Goal: Task Accomplishment & Management: Use online tool/utility

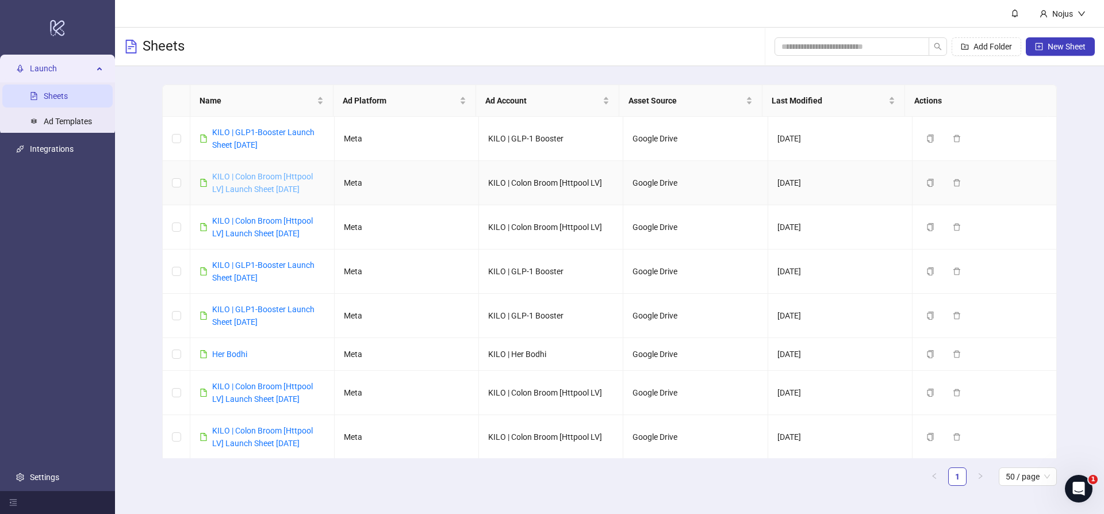
click at [245, 175] on link "KILO | Colon Broom [Httpool LV] Launch Sheet [DATE]" at bounding box center [262, 183] width 101 height 22
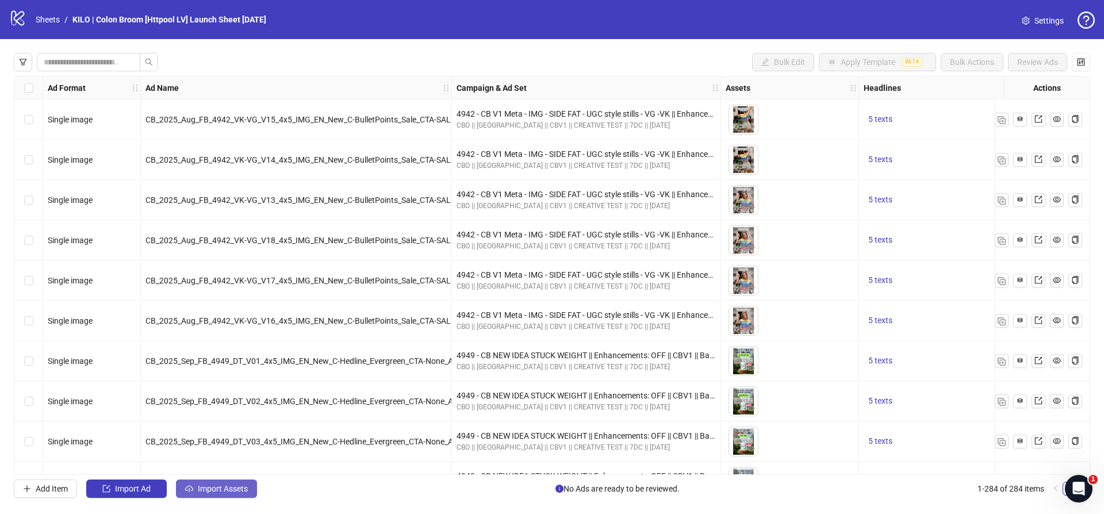
click at [218, 485] on span "Import Assets" at bounding box center [223, 488] width 50 height 9
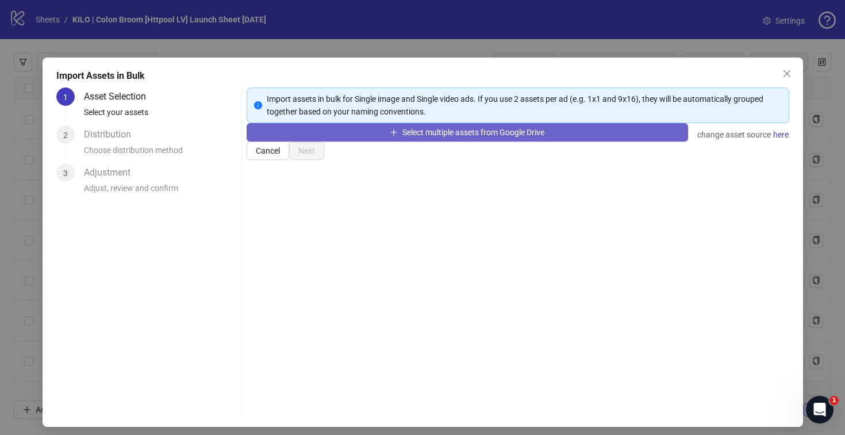
click at [369, 141] on button "Select multiple assets from Google Drive" at bounding box center [467, 132] width 441 height 18
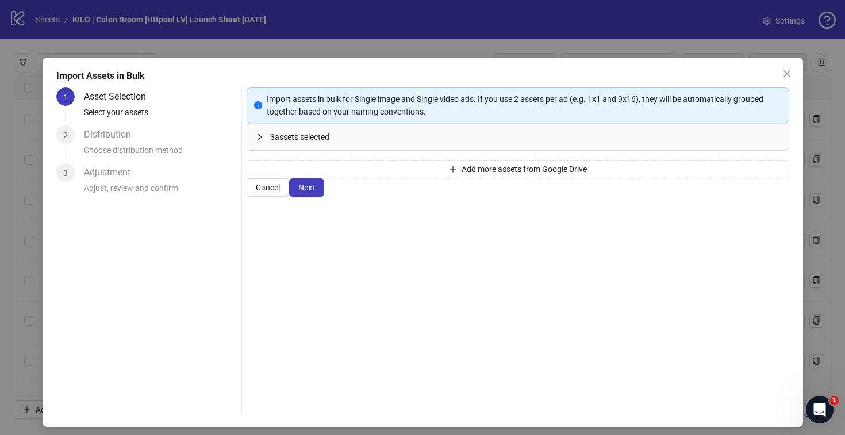
click at [746, 197] on div "Cancel Next" at bounding box center [518, 187] width 543 height 18
click at [324, 197] on button "Next" at bounding box center [306, 187] width 35 height 18
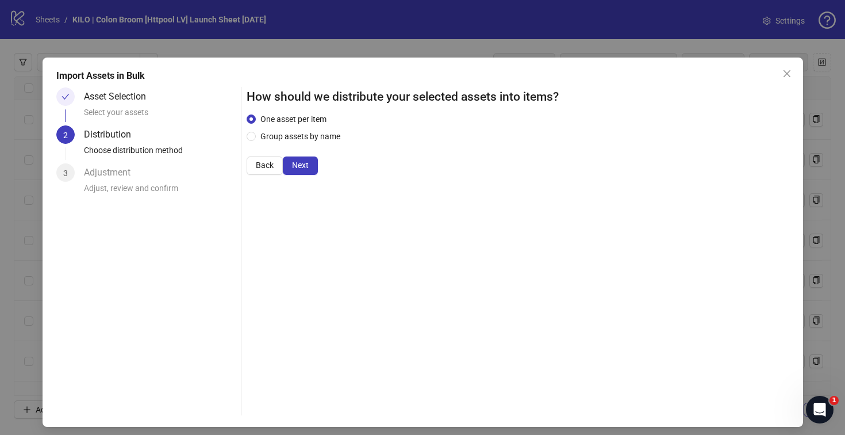
click at [318, 175] on button "Next" at bounding box center [300, 165] width 35 height 18
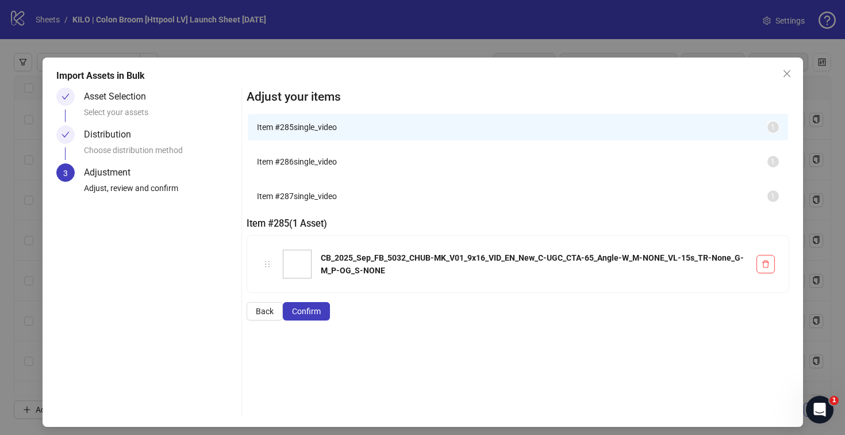
click at [330, 320] on button "Confirm" at bounding box center [306, 311] width 47 height 18
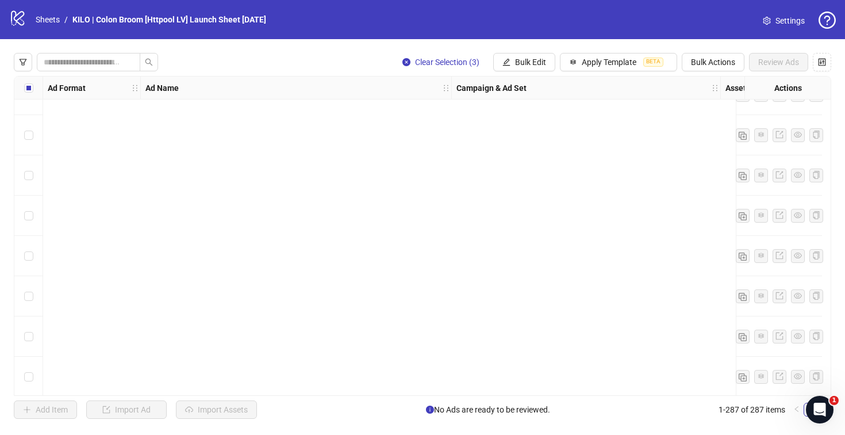
scroll to position [11258, 0]
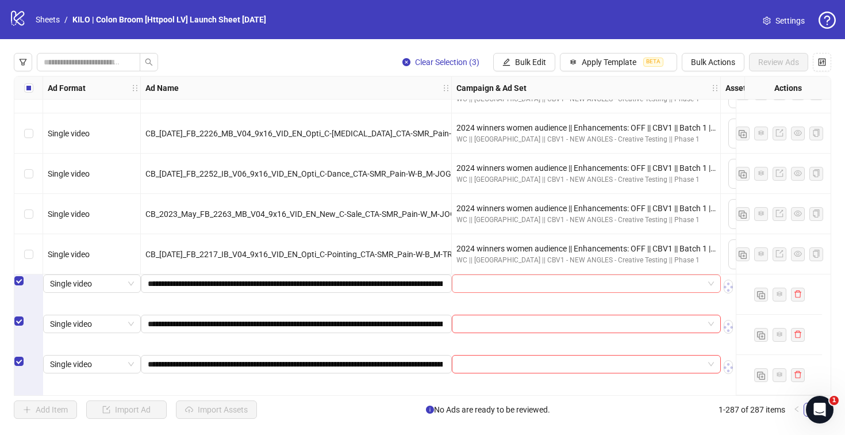
click at [482, 288] on input "search" at bounding box center [581, 283] width 245 height 17
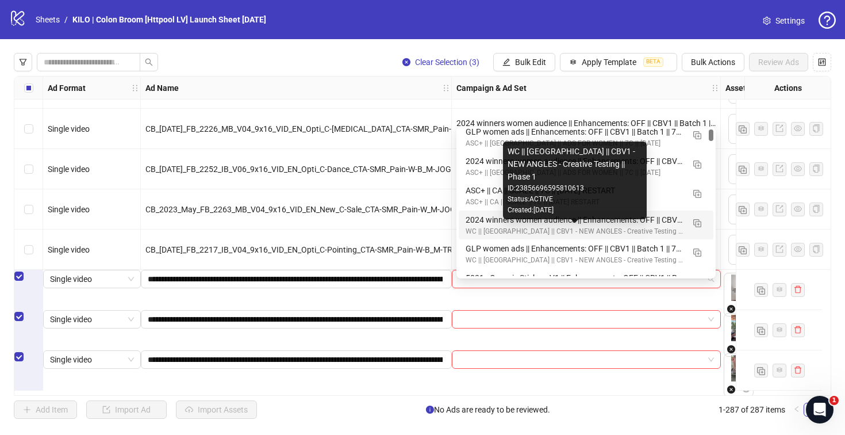
scroll to position [38, 0]
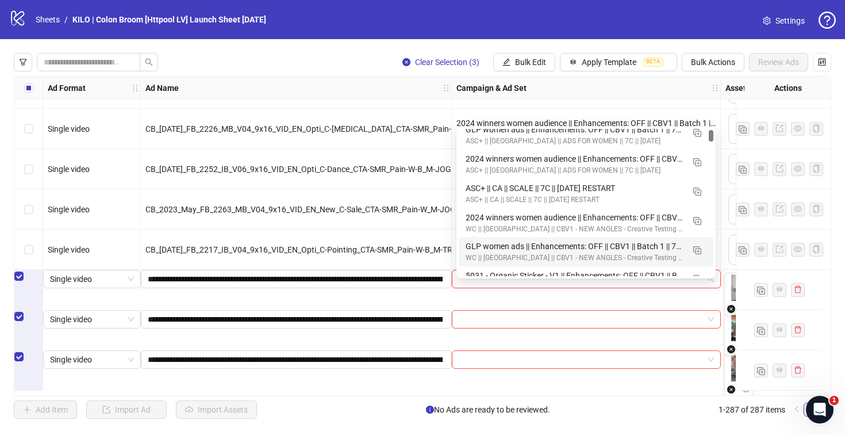
click at [471, 282] on input "search" at bounding box center [581, 278] width 245 height 17
click at [695, 247] on img "button" at bounding box center [697, 250] width 8 height 8
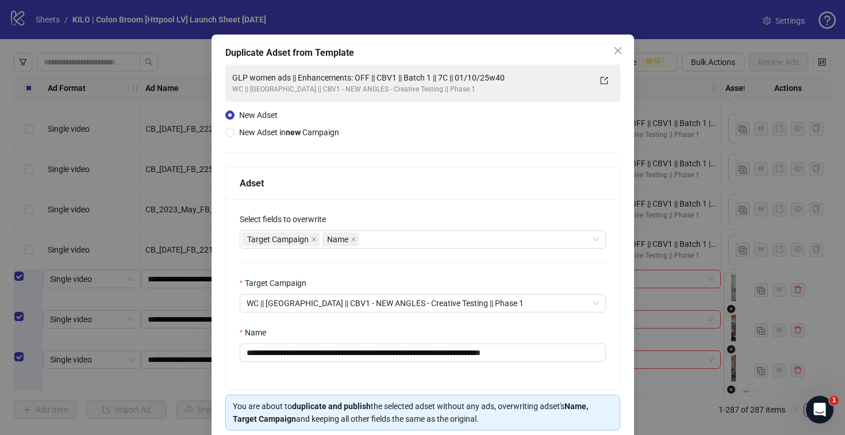
scroll to position [70, 0]
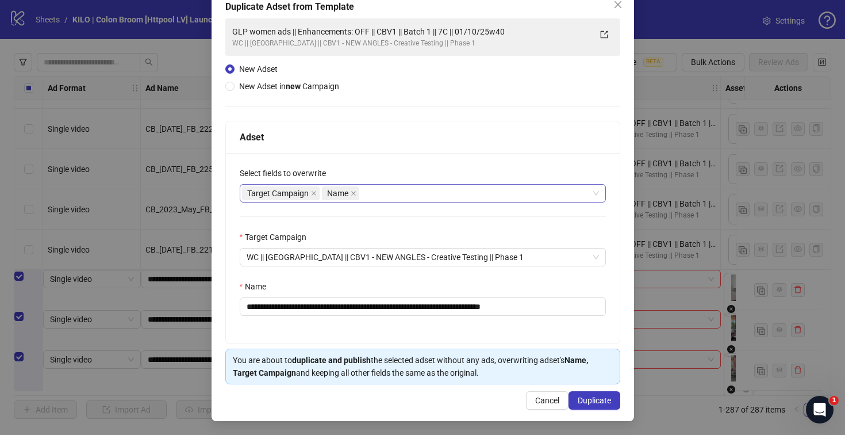
click at [377, 199] on div "Target Campaign Name" at bounding box center [417, 193] width 350 height 16
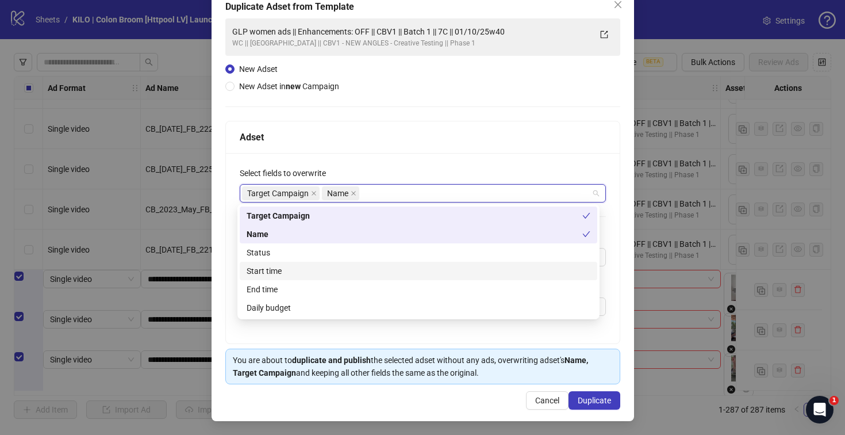
click at [371, 266] on div "Start time" at bounding box center [419, 270] width 344 height 13
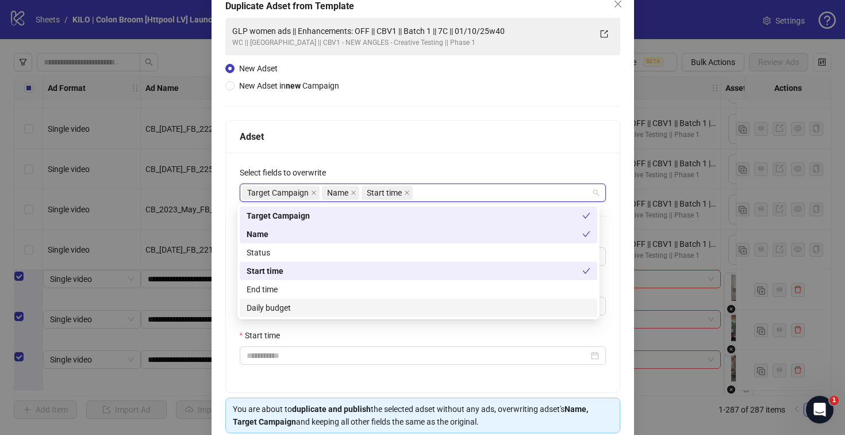
click at [356, 308] on div "Daily budget" at bounding box center [419, 307] width 344 height 13
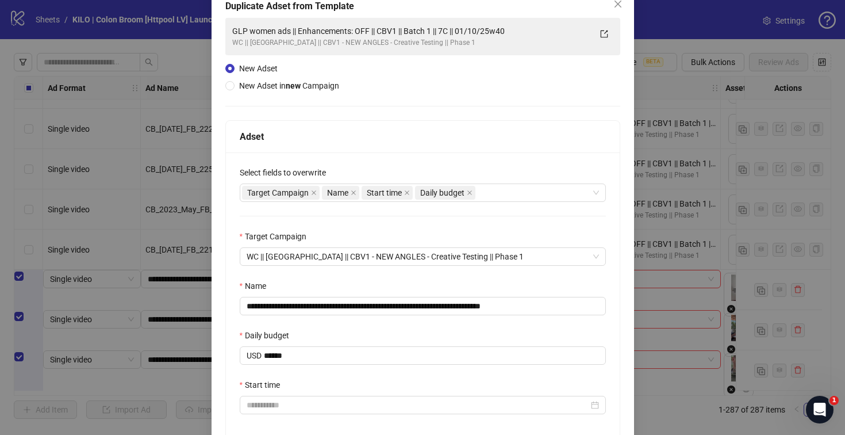
click at [427, 167] on div "Select fields to overwrite" at bounding box center [423, 174] width 366 height 17
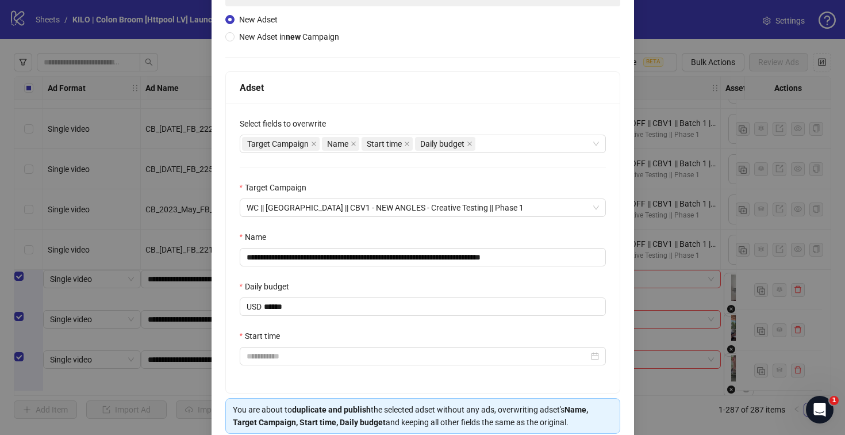
scroll to position [169, 0]
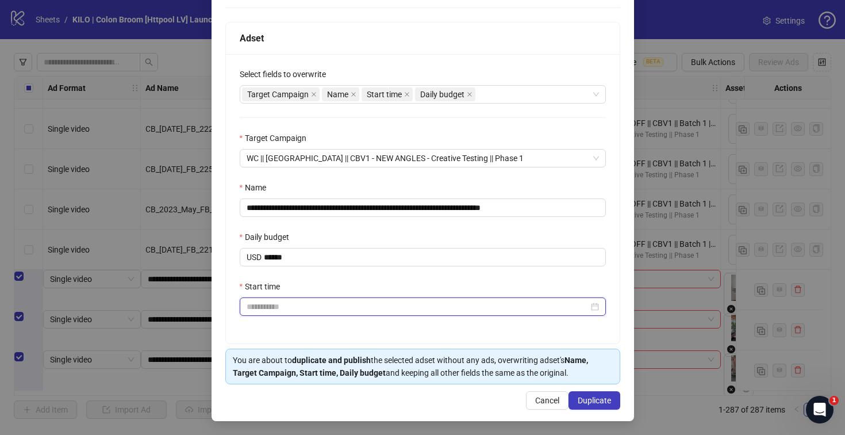
click at [277, 302] on input "Start time" at bounding box center [418, 306] width 342 height 13
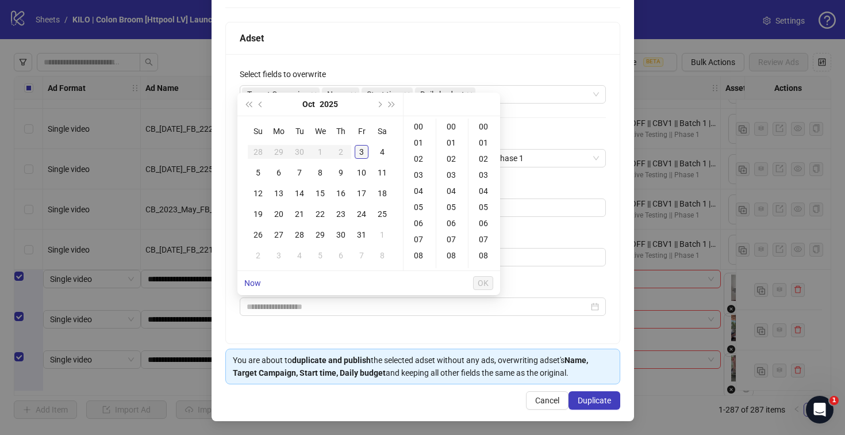
click at [363, 152] on div "3" at bounding box center [362, 152] width 14 height 14
click at [418, 180] on div "15" at bounding box center [420, 184] width 28 height 16
click at [478, 278] on span "OK" at bounding box center [483, 282] width 11 height 9
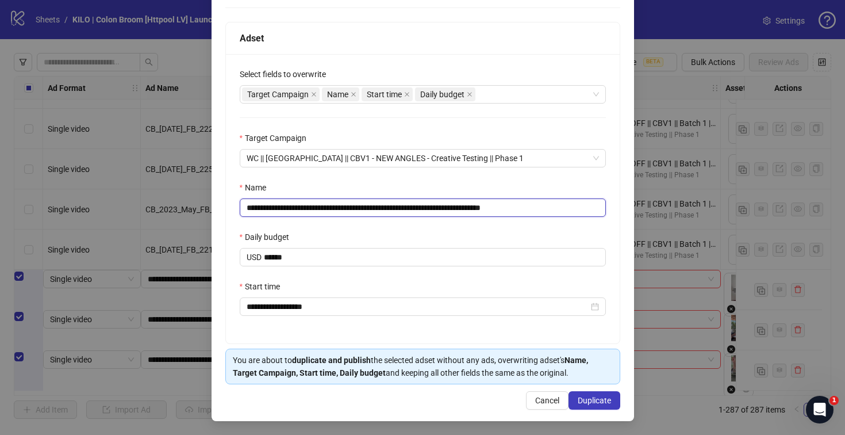
drag, startPoint x: 302, startPoint y: 206, endPoint x: 227, endPoint y: 202, distance: 75.4
click at [227, 202] on div "**********" at bounding box center [423, 198] width 394 height 289
paste input "**********"
drag, startPoint x: 577, startPoint y: 207, endPoint x: 641, endPoint y: 206, distance: 64.4
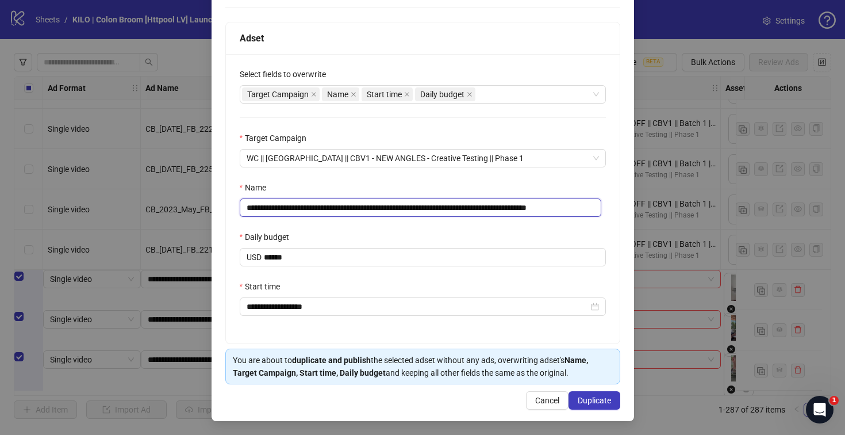
click at [641, 206] on div "**********" at bounding box center [422, 217] width 845 height 435
click at [536, 207] on input "**********" at bounding box center [421, 207] width 362 height 18
type input "**********"
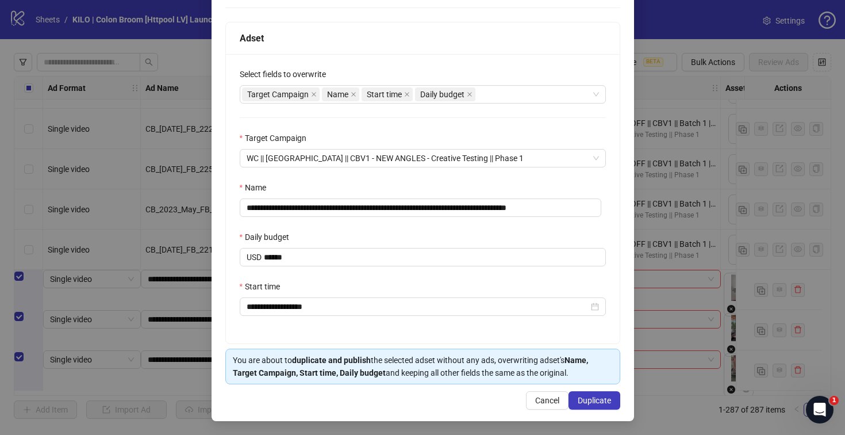
click at [362, 237] on div "Daily budget" at bounding box center [423, 239] width 366 height 17
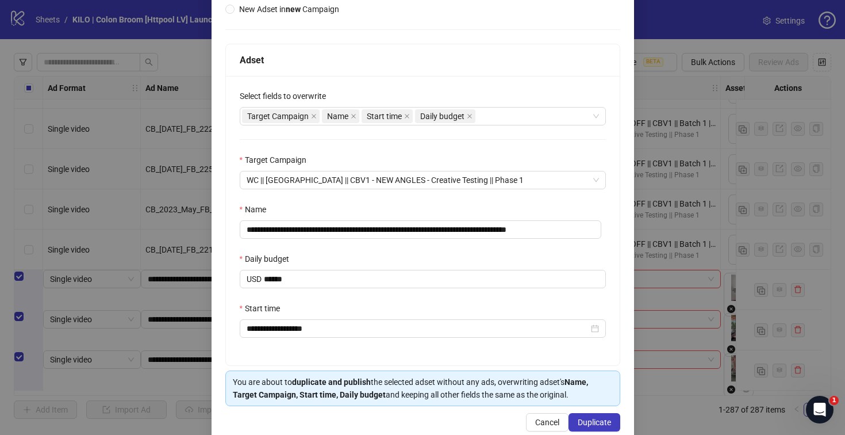
scroll to position [169, 0]
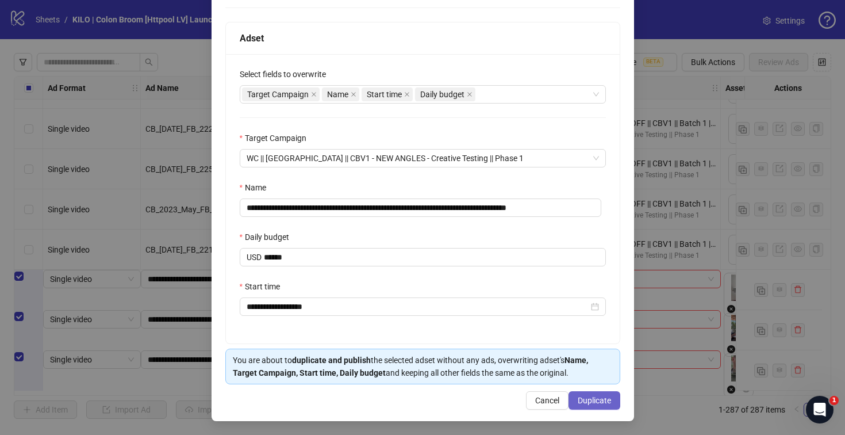
click at [577, 394] on button "Duplicate" at bounding box center [595, 400] width 52 height 18
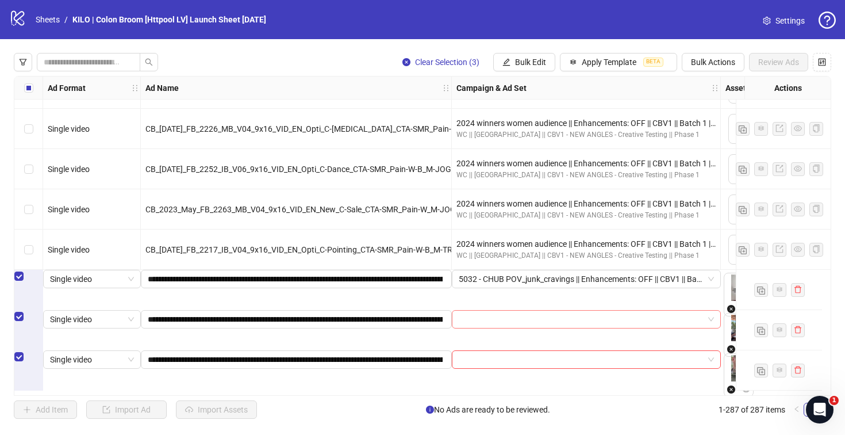
click at [501, 327] on input "search" at bounding box center [581, 318] width 245 height 17
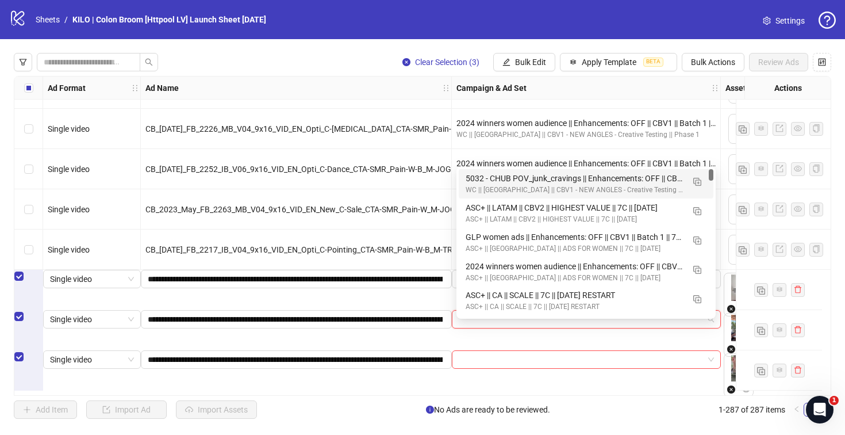
drag, startPoint x: 495, startPoint y: 179, endPoint x: 491, endPoint y: 243, distance: 63.3
click at [495, 179] on div "5032 - CHUB POV_junk_cravings || Enhancements: OFF || CBV1 || Batch 1 || 7C || …" at bounding box center [575, 178] width 218 height 13
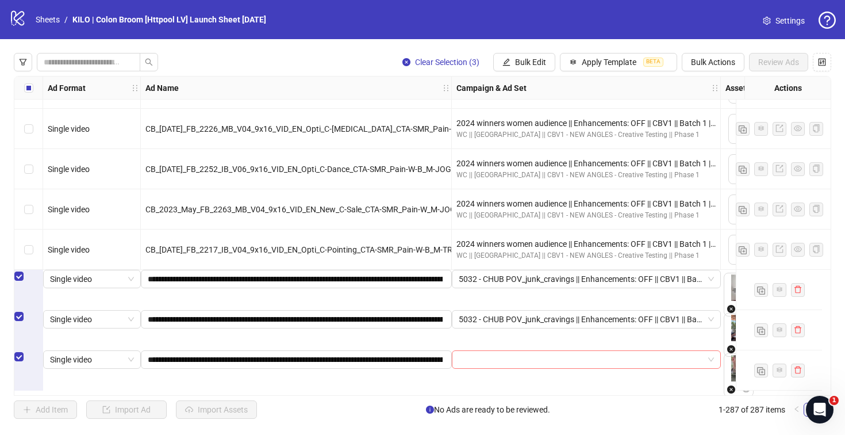
click at [479, 368] on input "search" at bounding box center [581, 359] width 245 height 17
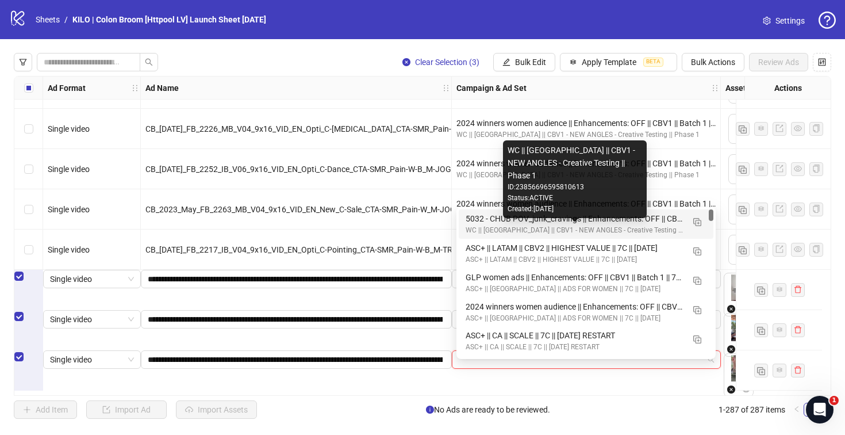
click at [480, 225] on div "WC || [GEOGRAPHIC_DATA] || CBV1 - NEW ANGLES - Creative Testing || Phase 1" at bounding box center [575, 230] width 218 height 11
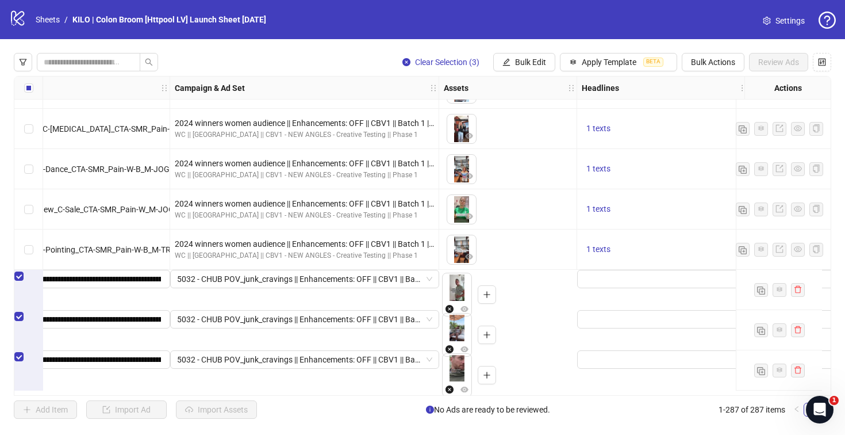
scroll to position [11258, 362]
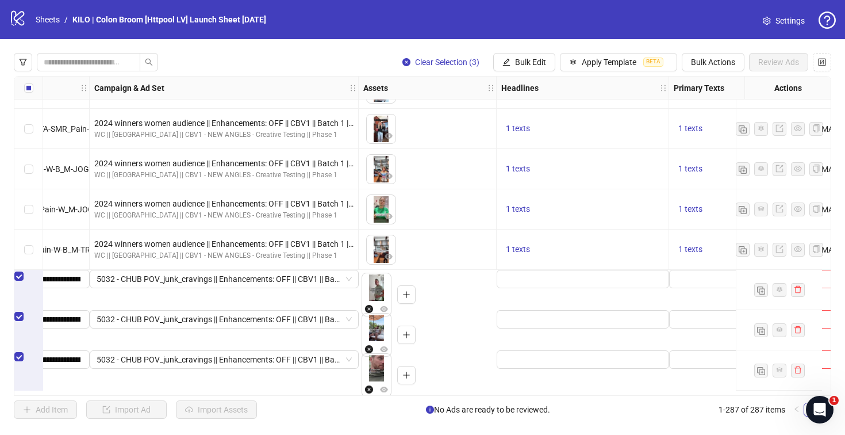
drag, startPoint x: 32, startPoint y: 297, endPoint x: 30, endPoint y: 306, distance: 9.5
click at [32, 282] on div "Select row 285" at bounding box center [28, 276] width 29 height 13
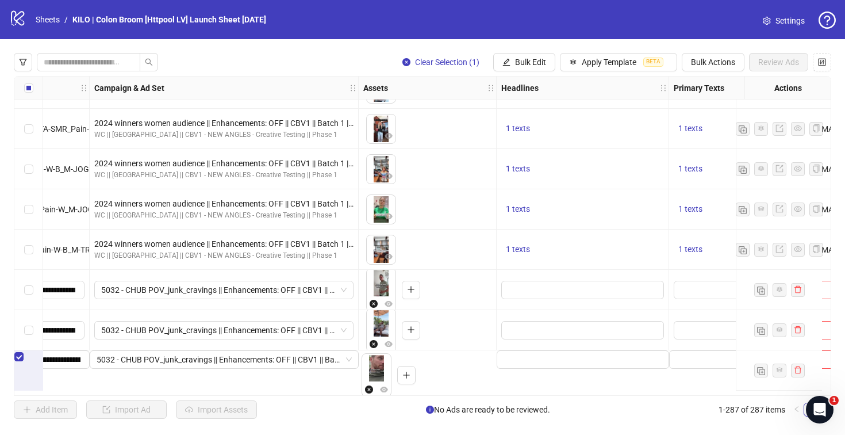
click at [29, 363] on div "Select row 287" at bounding box center [28, 356] width 29 height 13
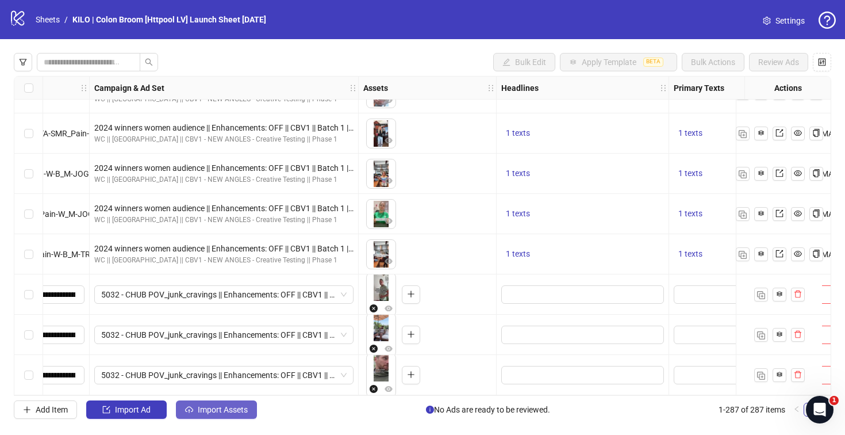
click at [202, 413] on span "Import Assets" at bounding box center [223, 409] width 50 height 9
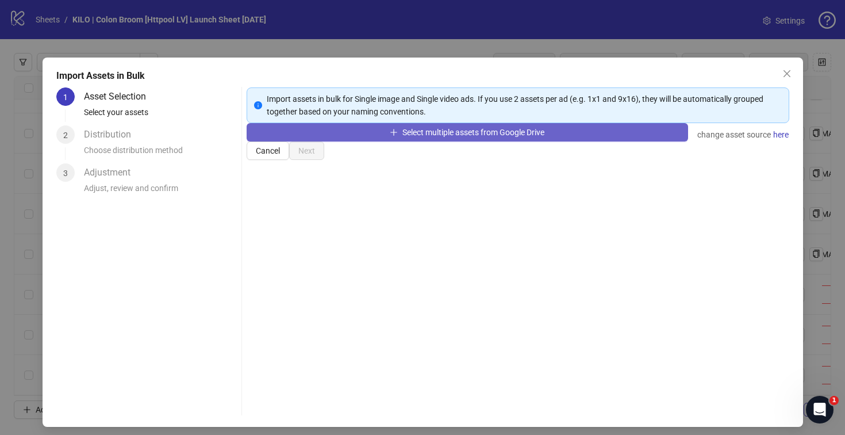
click at [377, 141] on button "Select multiple assets from Google Drive" at bounding box center [467, 132] width 441 height 18
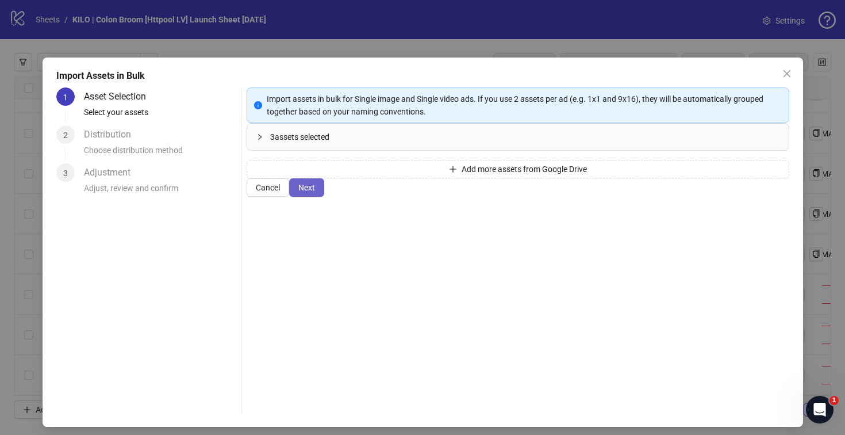
click at [315, 192] on span "Next" at bounding box center [306, 187] width 17 height 9
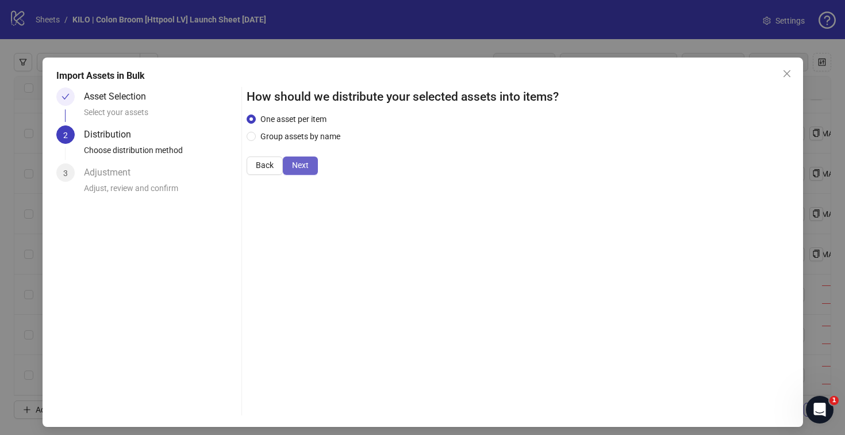
click at [318, 175] on button "Next" at bounding box center [300, 165] width 35 height 18
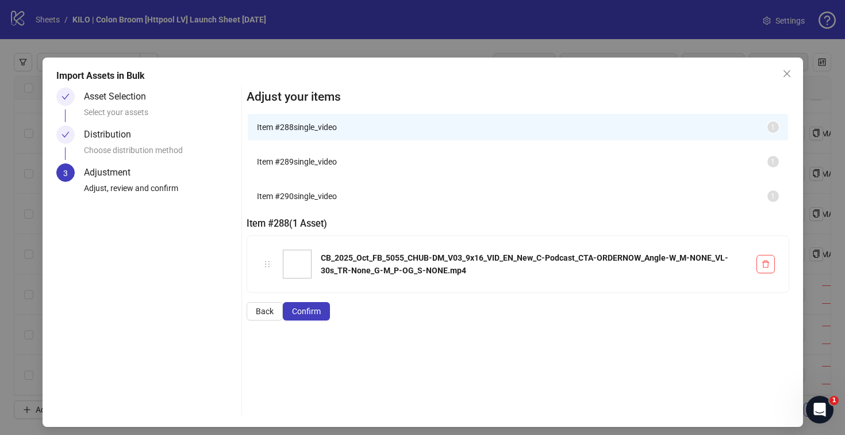
click at [330, 320] on button "Confirm" at bounding box center [306, 311] width 47 height 18
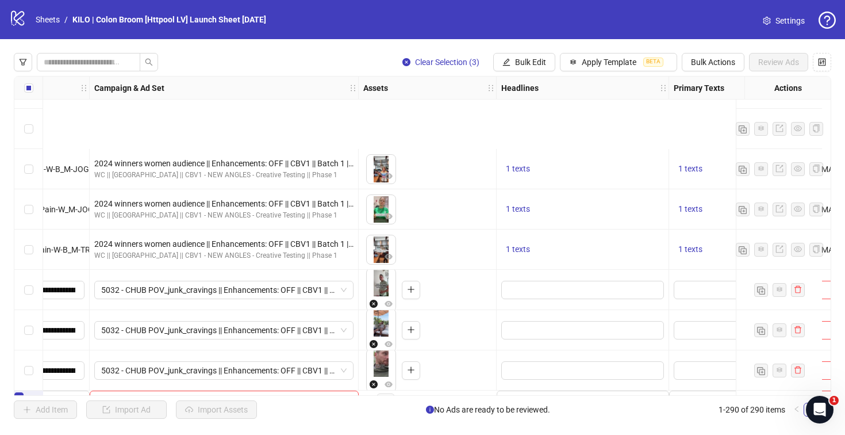
scroll to position [11378, 362]
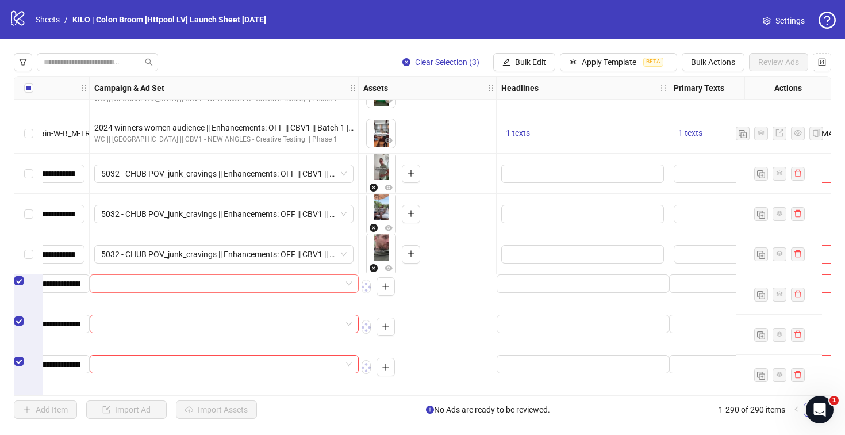
click at [273, 286] on input "search" at bounding box center [219, 283] width 245 height 17
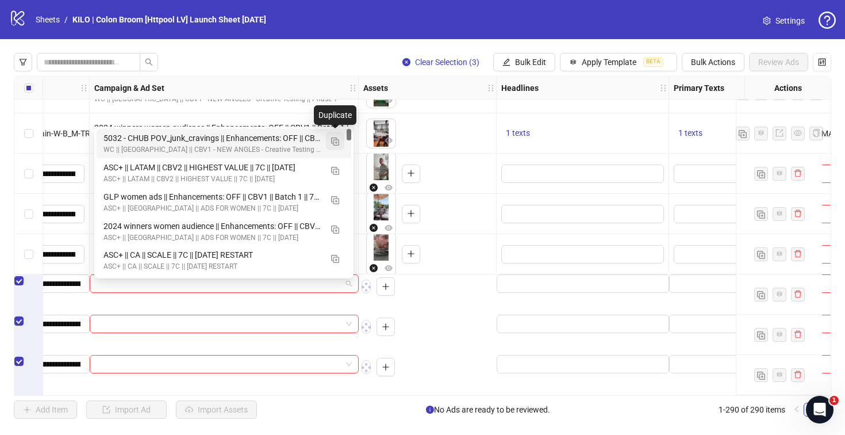
click at [331, 140] on img "button" at bounding box center [335, 141] width 8 height 8
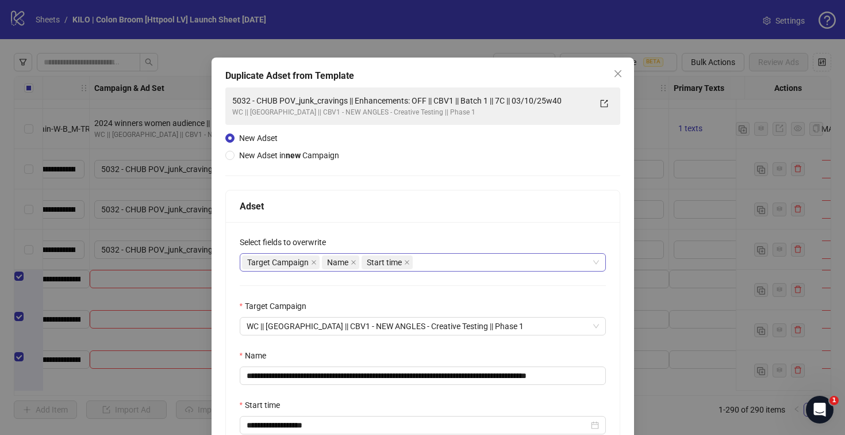
click at [451, 266] on div "Target Campaign Name Start time" at bounding box center [417, 262] width 350 height 16
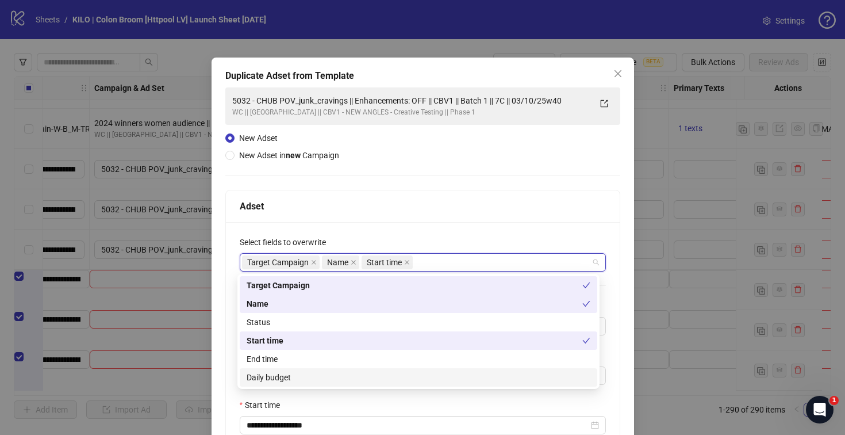
click at [384, 378] on div "Daily budget" at bounding box center [419, 377] width 344 height 13
click at [395, 230] on div "**********" at bounding box center [423, 366] width 394 height 289
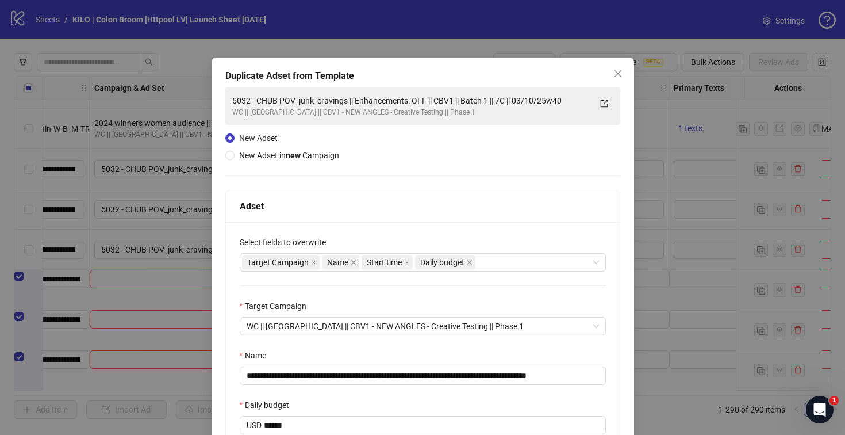
scroll to position [169, 0]
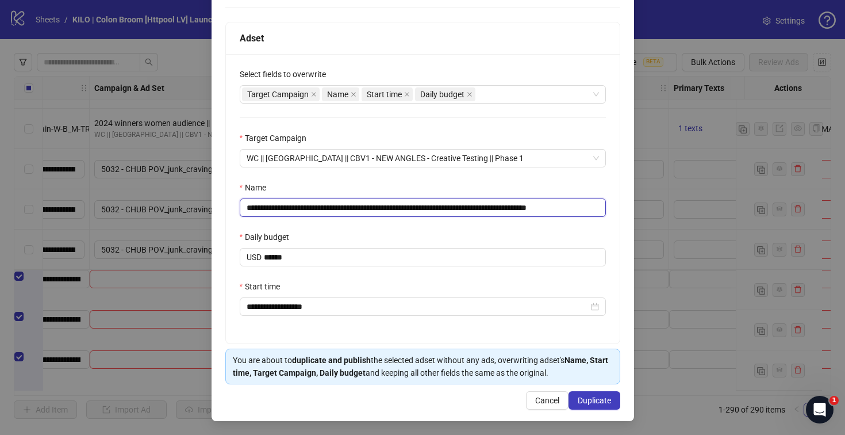
drag, startPoint x: 360, startPoint y: 207, endPoint x: 240, endPoint y: 203, distance: 119.6
click at [240, 203] on input "**********" at bounding box center [423, 207] width 366 height 18
paste input "**"
drag, startPoint x: 587, startPoint y: 206, endPoint x: 633, endPoint y: 209, distance: 45.5
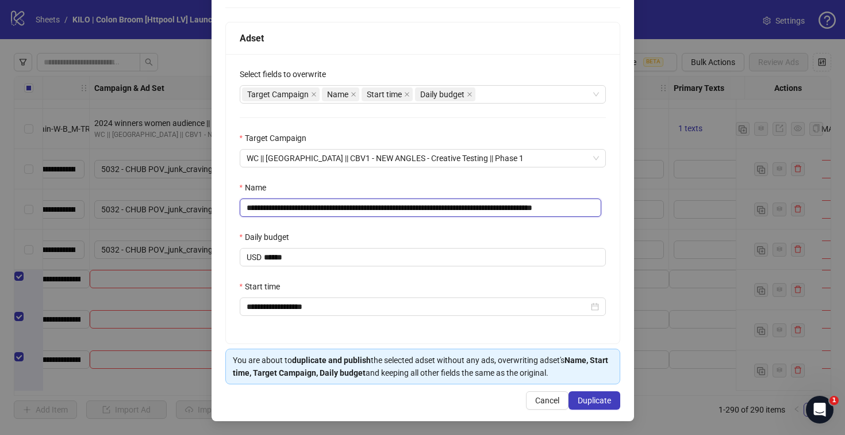
click at [633, 209] on div "**********" at bounding box center [422, 217] width 845 height 435
type input "**********"
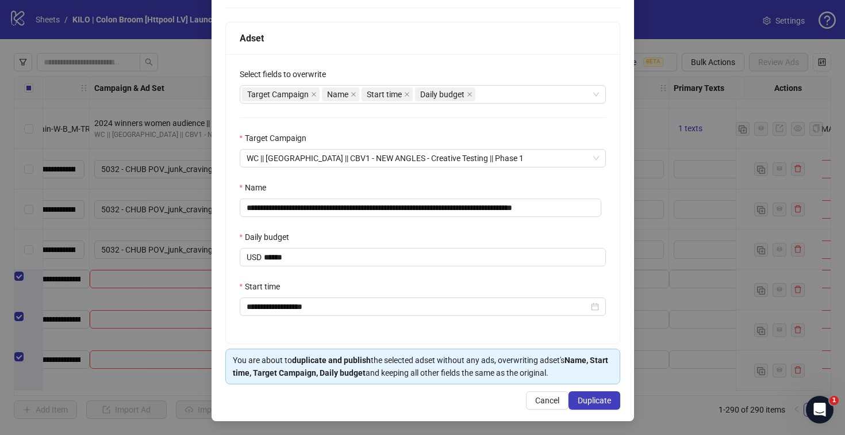
click at [420, 224] on div "**********" at bounding box center [423, 198] width 394 height 289
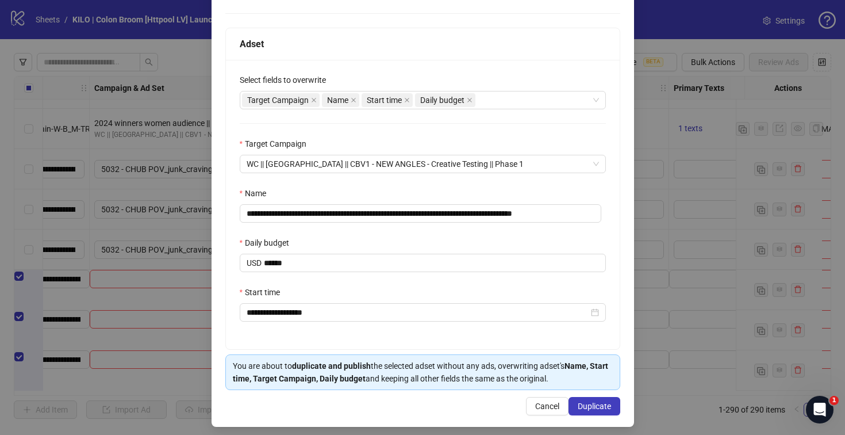
scroll to position [169, 0]
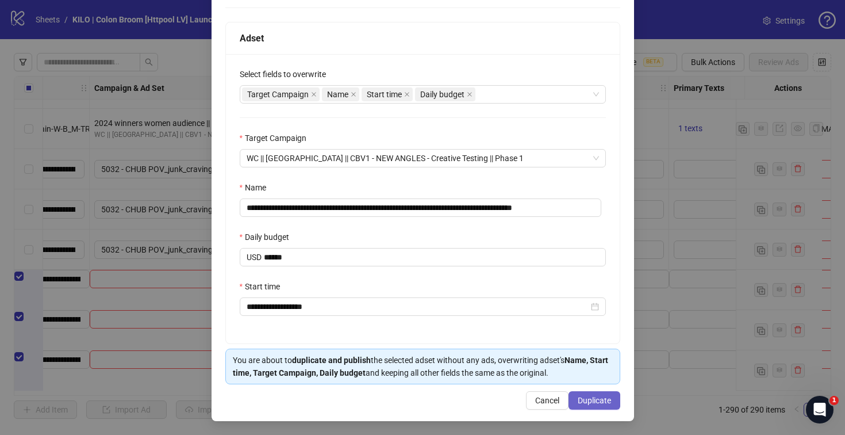
click at [570, 395] on button "Duplicate" at bounding box center [595, 400] width 52 height 18
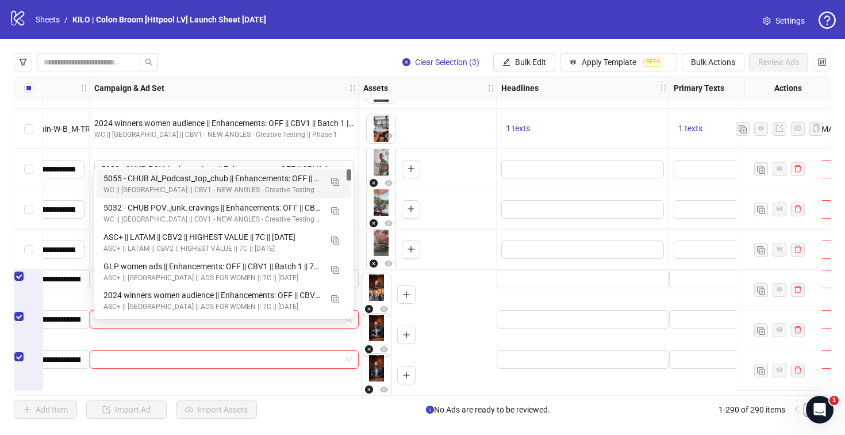
click at [256, 325] on input "search" at bounding box center [219, 318] width 245 height 17
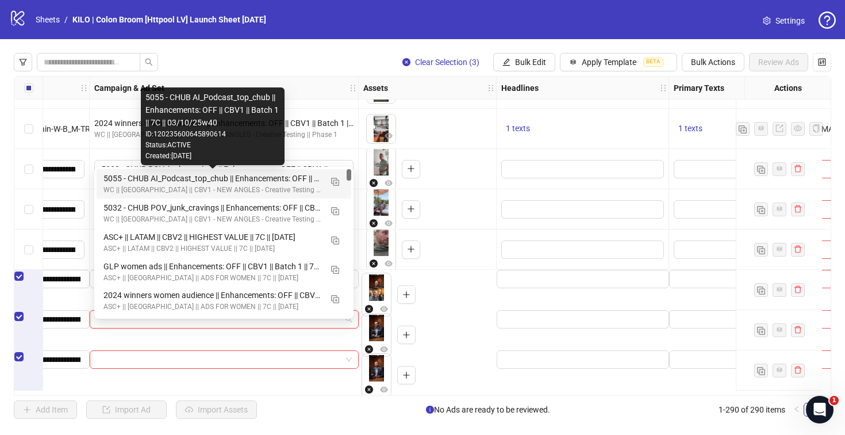
click at [134, 180] on div "5055 - CHUB AI_Podcast_top_chub || Enhancements: OFF || CBV1 || Batch 1 || 7C |…" at bounding box center [212, 178] width 218 height 13
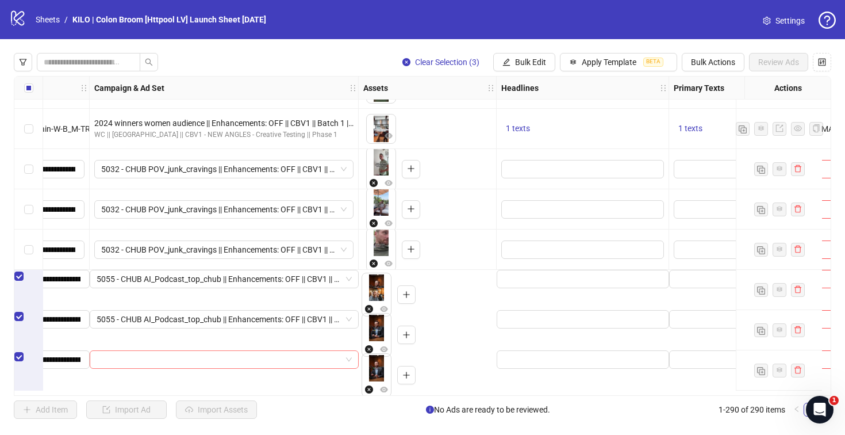
click at [126, 364] on input "search" at bounding box center [219, 359] width 245 height 17
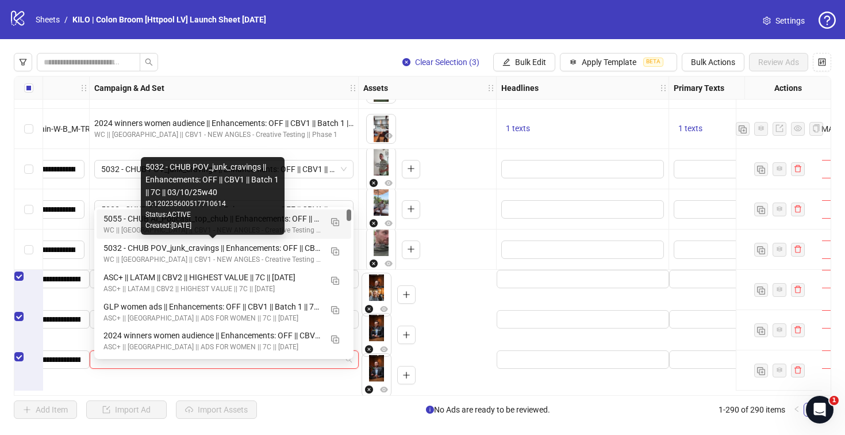
click at [126, 214] on div "5055 - CHUB AI_Podcast_top_chub || Enhancements: OFF || CBV1 || Batch 1 || 7C |…" at bounding box center [212, 218] width 218 height 13
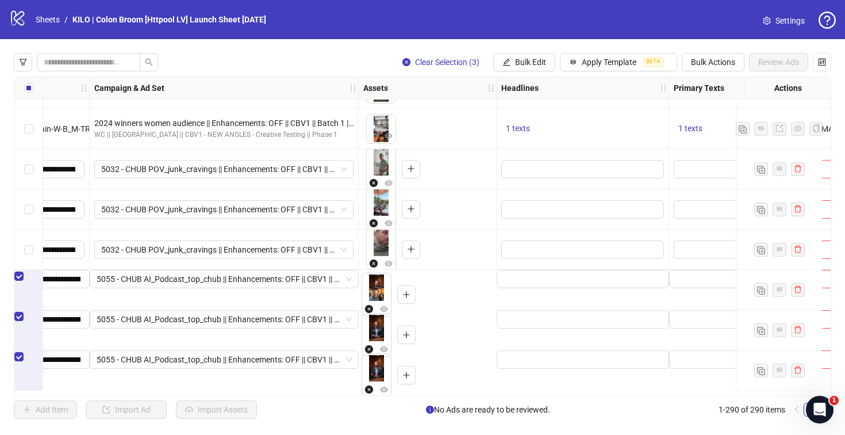
click at [20, 282] on div "Select row 288" at bounding box center [28, 276] width 29 height 13
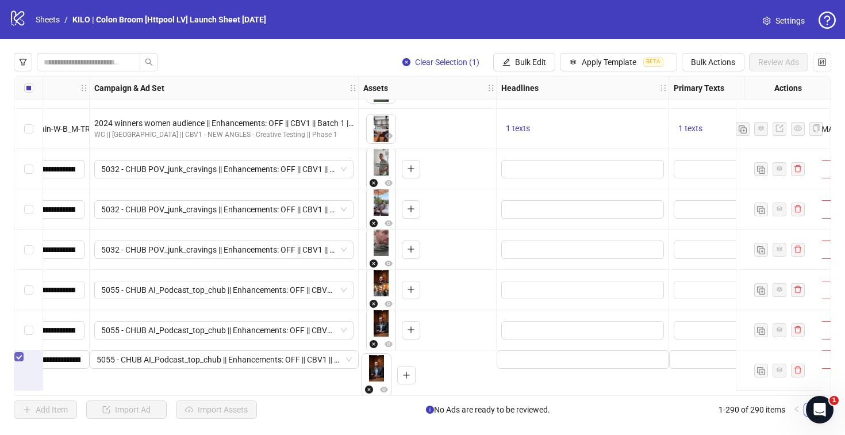
click at [24, 363] on label "Select row 290" at bounding box center [18, 356] width 9 height 13
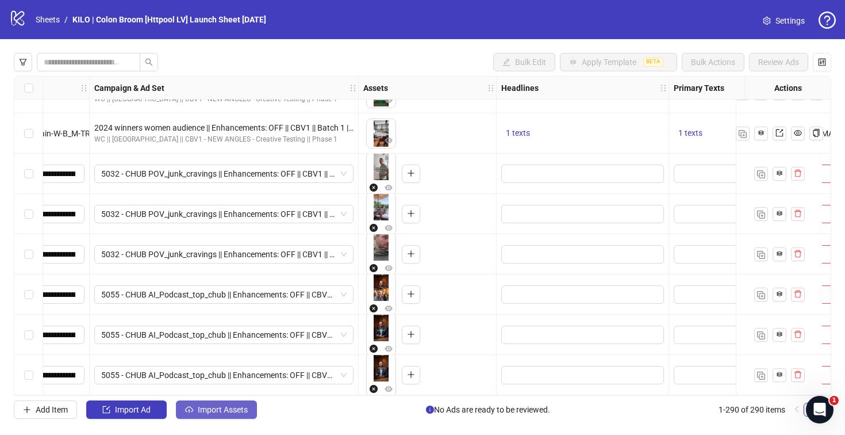
click at [183, 404] on button "Import Assets" at bounding box center [216, 409] width 81 height 18
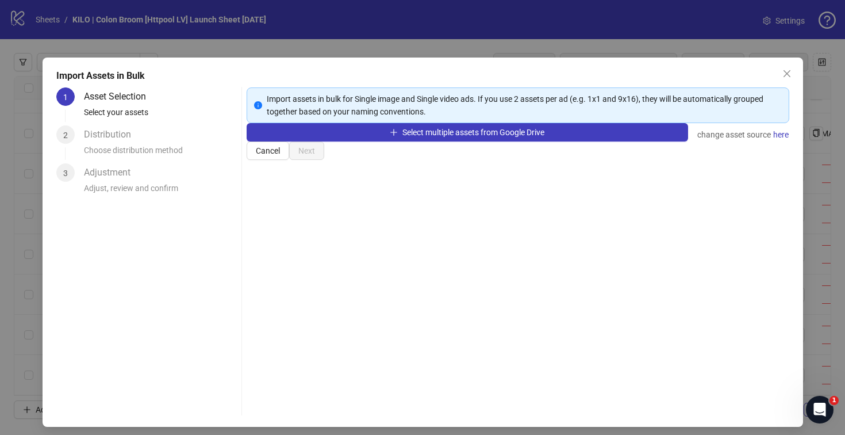
click at [360, 141] on div "Select multiple assets from Google Drive change asset source here" at bounding box center [518, 132] width 543 height 18
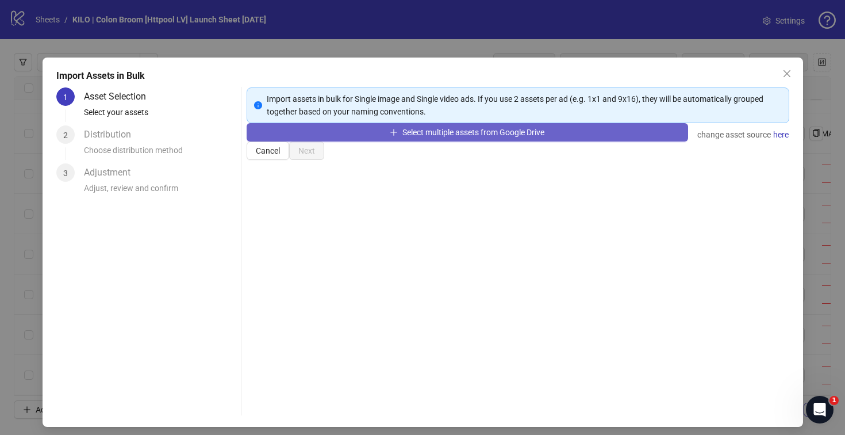
click at [358, 141] on button "Select multiple assets from Google Drive" at bounding box center [467, 132] width 441 height 18
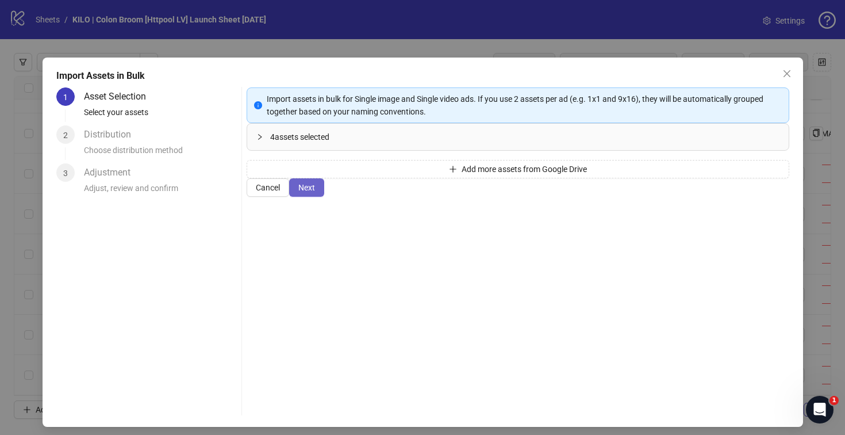
click at [315, 192] on span "Next" at bounding box center [306, 187] width 17 height 9
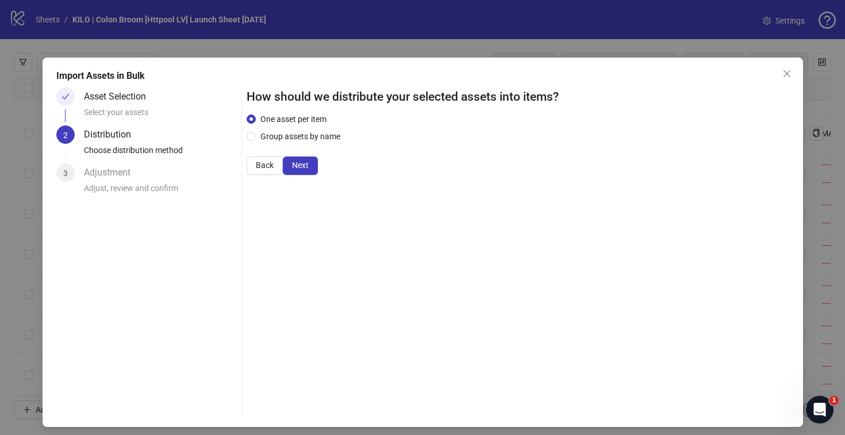
click at [309, 170] on span "Next" at bounding box center [300, 164] width 17 height 9
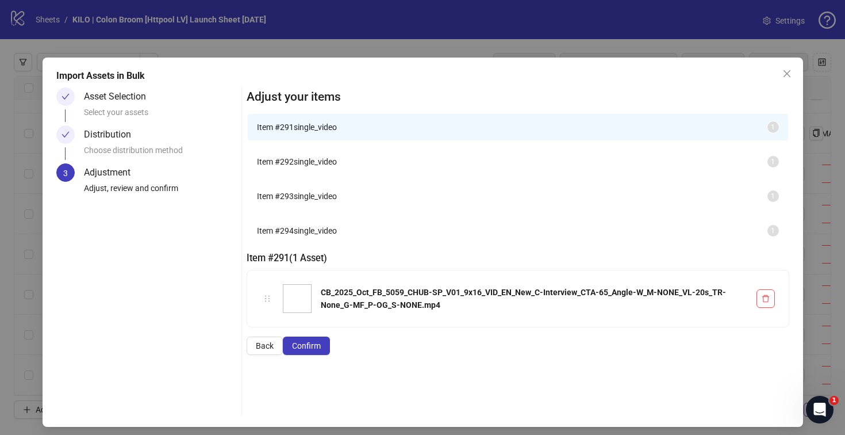
click at [321, 350] on span "Confirm" at bounding box center [306, 345] width 29 height 9
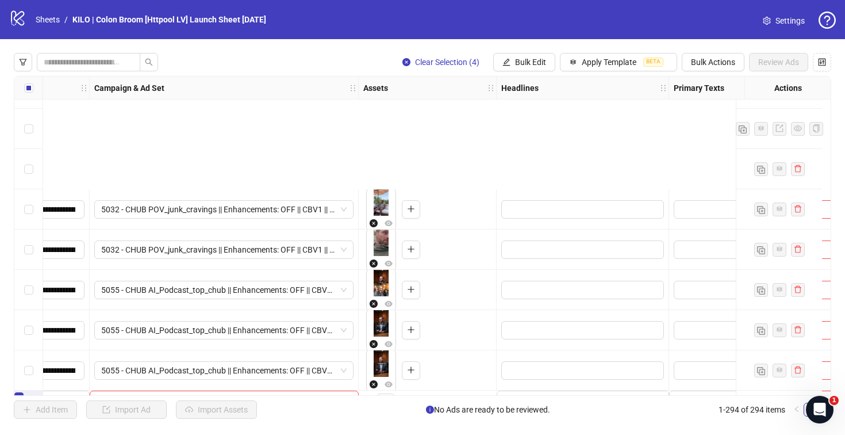
scroll to position [11539, 362]
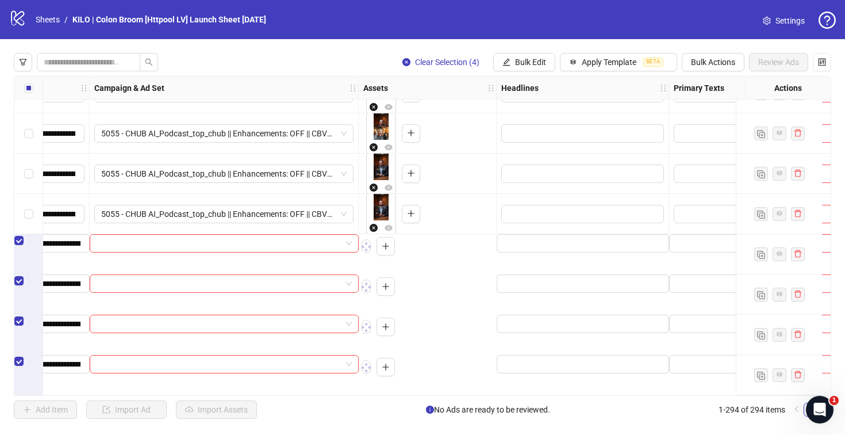
click at [252, 237] on div at bounding box center [224, 254] width 269 height 40
click at [241, 240] on div at bounding box center [224, 243] width 269 height 18
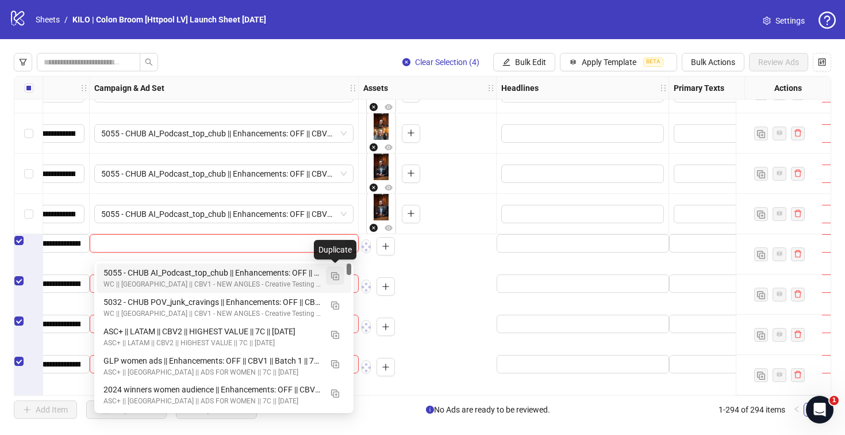
click at [336, 279] on img "button" at bounding box center [335, 276] width 8 height 8
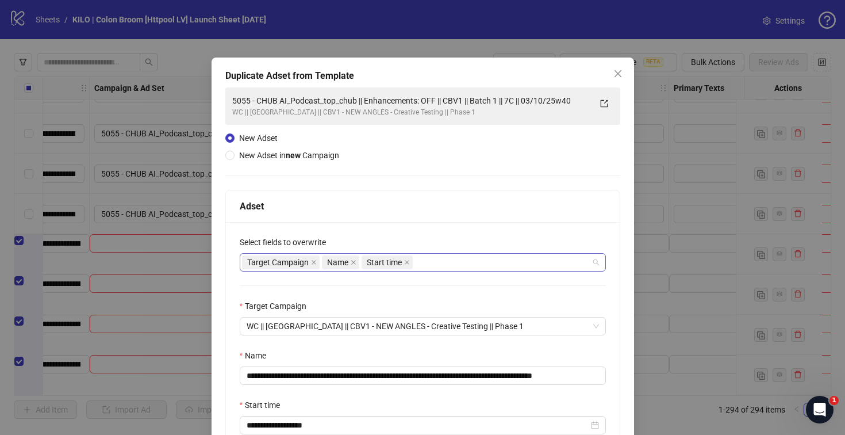
click at [424, 263] on div "Target Campaign Name Start time" at bounding box center [417, 262] width 350 height 16
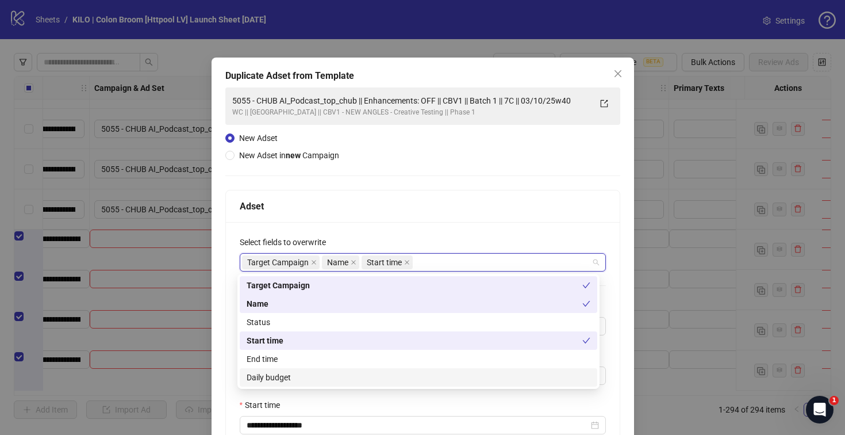
click at [357, 372] on div "Daily budget" at bounding box center [419, 377] width 344 height 13
click at [368, 192] on div "Adset" at bounding box center [423, 206] width 394 height 32
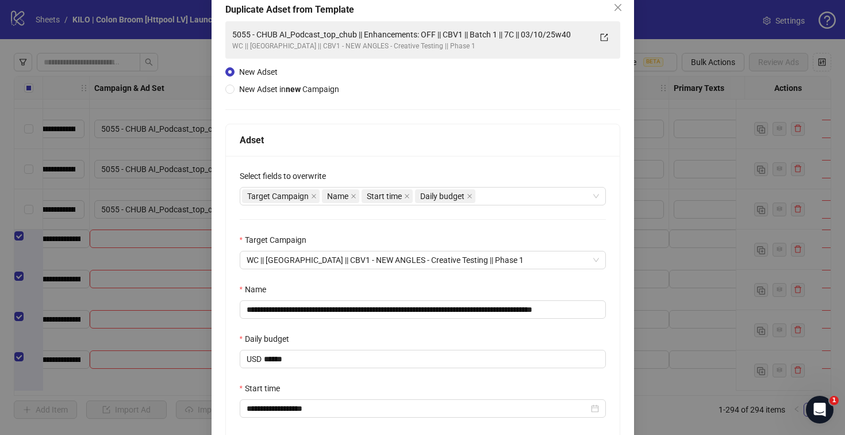
scroll to position [169, 0]
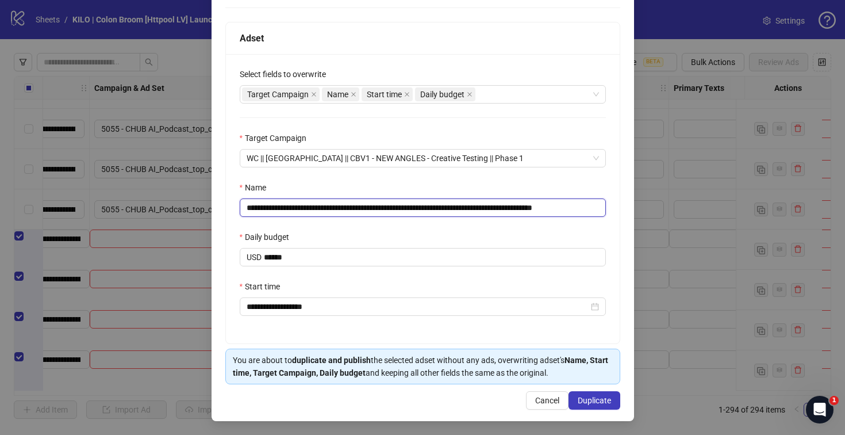
drag, startPoint x: 368, startPoint y: 206, endPoint x: 217, endPoint y: 194, distance: 151.7
click at [217, 194] on div "**********" at bounding box center [423, 155] width 423 height 531
paste input "*"
drag, startPoint x: 456, startPoint y: 205, endPoint x: 616, endPoint y: 208, distance: 159.3
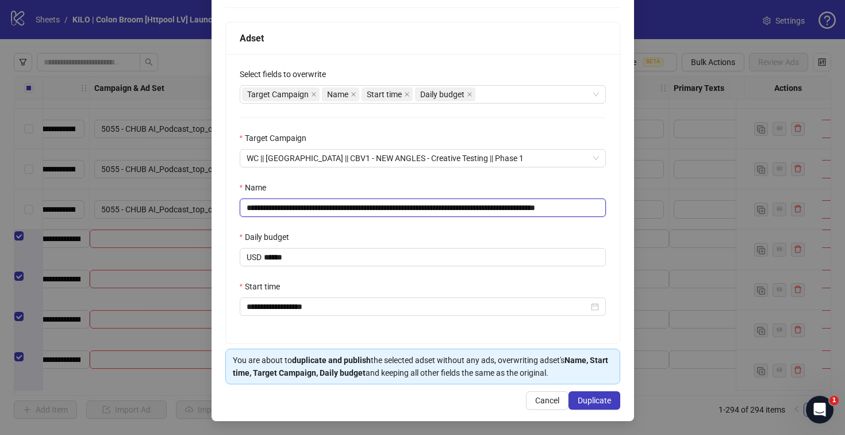
click at [616, 208] on div "**********" at bounding box center [423, 155] width 423 height 531
click at [559, 202] on input "**********" at bounding box center [421, 207] width 362 height 18
drag, startPoint x: 568, startPoint y: 206, endPoint x: 606, endPoint y: 208, distance: 38.6
click at [606, 208] on div "**********" at bounding box center [423, 198] width 394 height 289
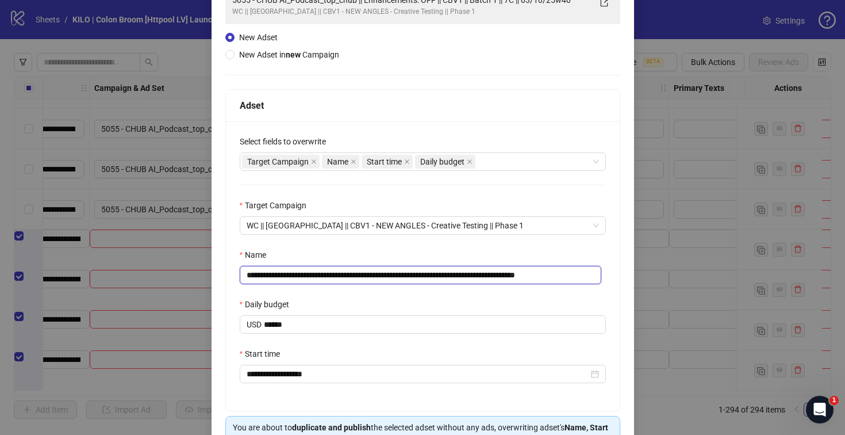
scroll to position [169, 0]
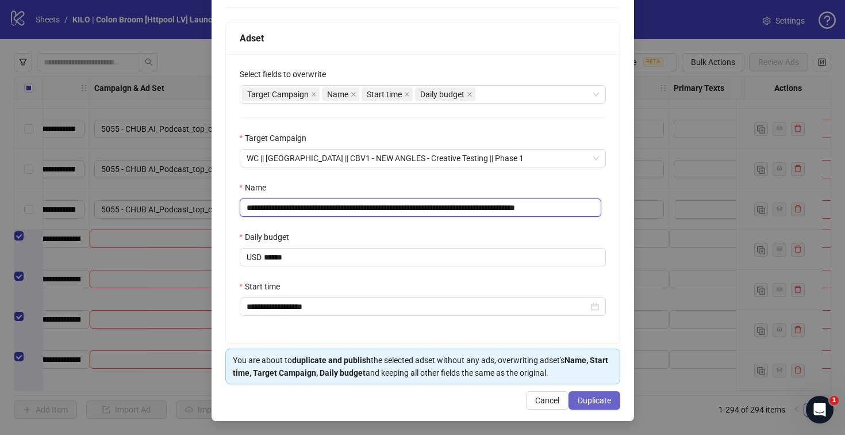
type input "**********"
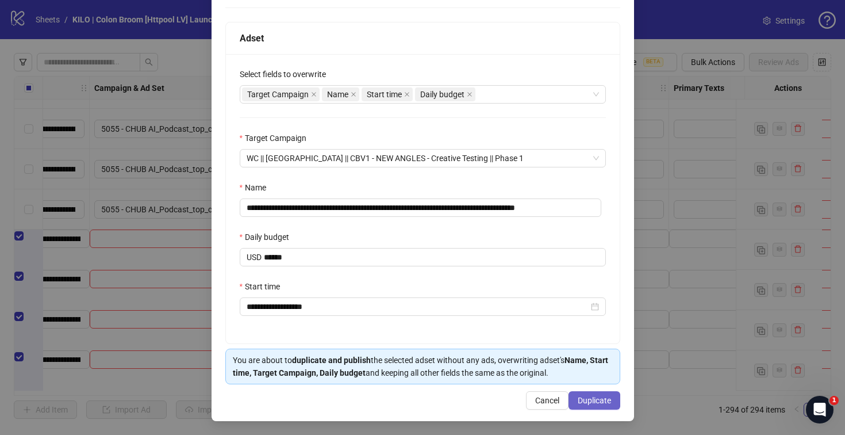
click at [582, 400] on span "Duplicate" at bounding box center [594, 399] width 33 height 9
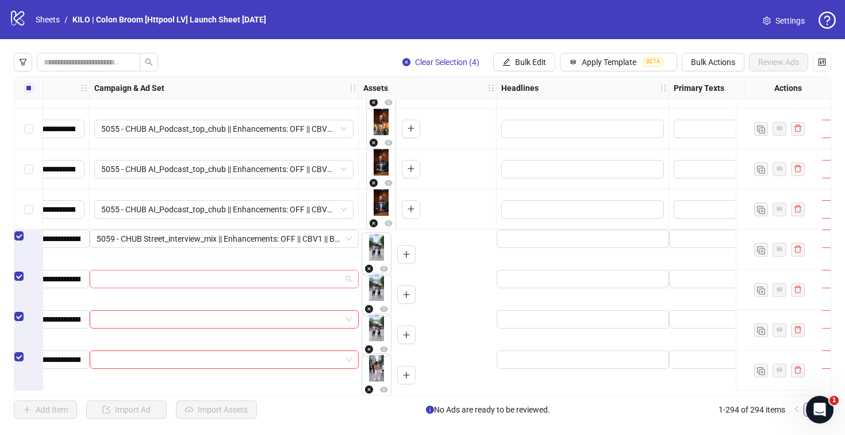
click at [113, 287] on input "search" at bounding box center [219, 278] width 245 height 17
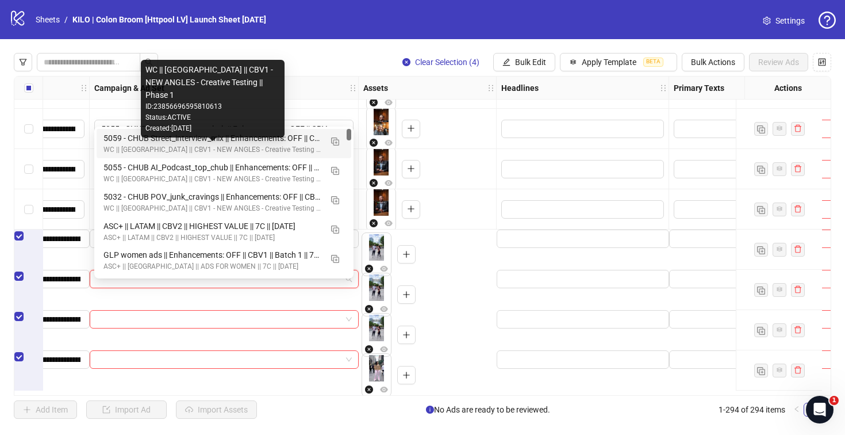
click at [128, 144] on div "WC || [GEOGRAPHIC_DATA] || CBV1 - NEW ANGLES - Creative Testing || Phase 1" at bounding box center [212, 149] width 218 height 11
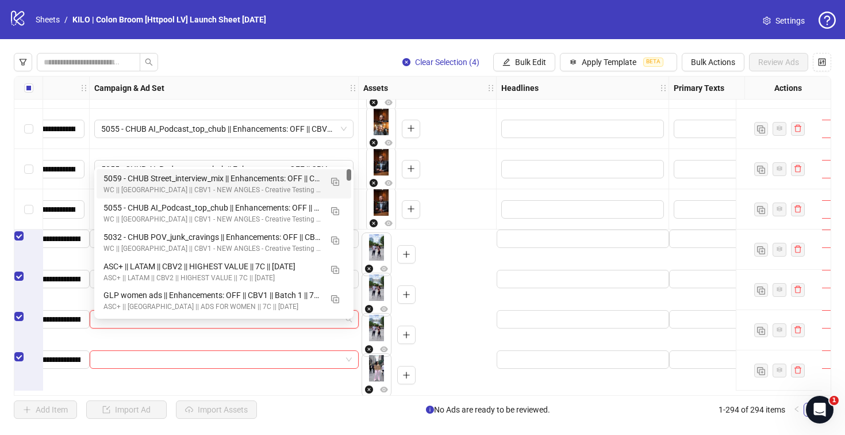
click at [117, 328] on input "search" at bounding box center [219, 318] width 245 height 17
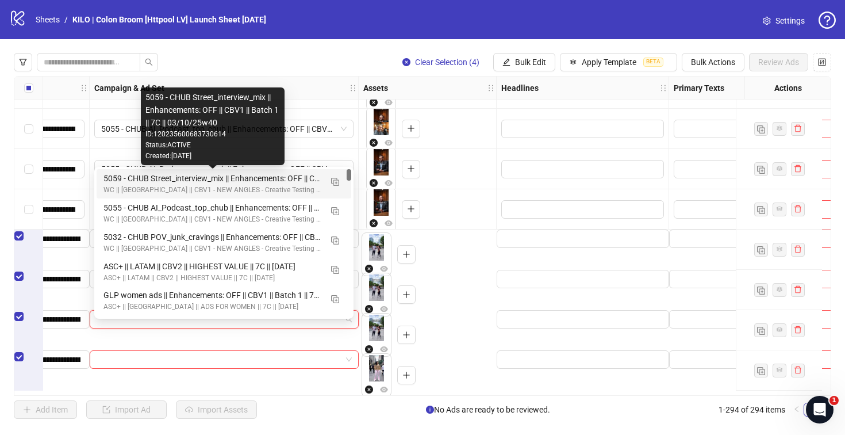
click at [122, 182] on div "5059 - CHUB Street_interview_mix || Enhancements: OFF || CBV1 || Batch 1 || 7C …" at bounding box center [212, 178] width 218 height 13
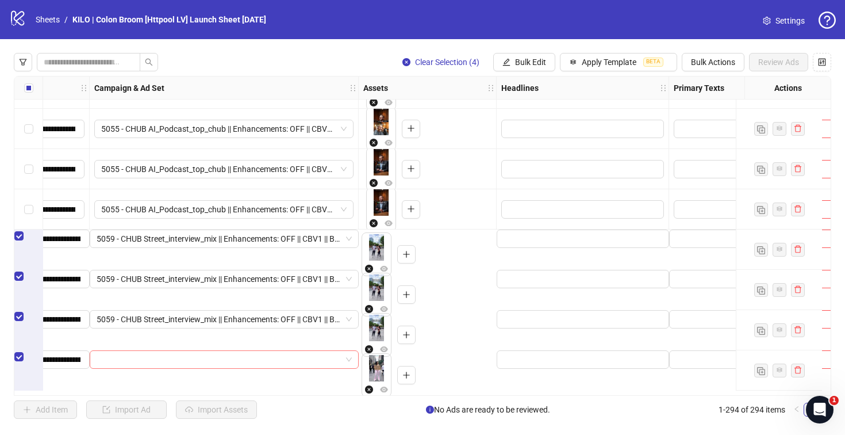
click at [117, 368] on input "search" at bounding box center [219, 359] width 245 height 17
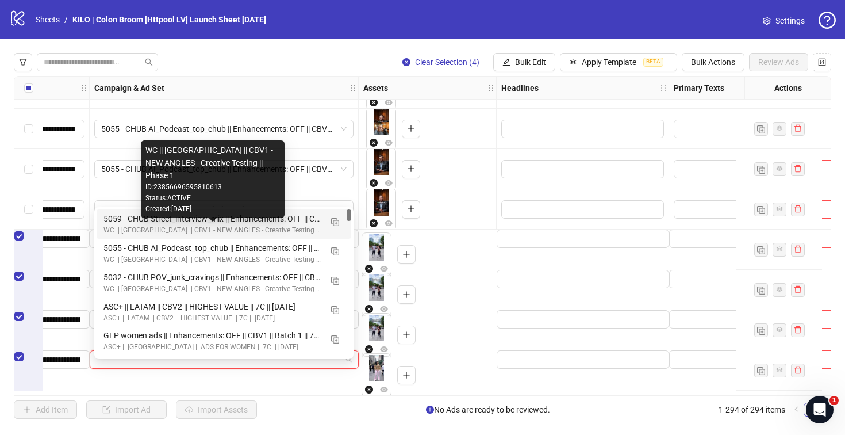
click at [121, 226] on div "WC || [GEOGRAPHIC_DATA] || CBV1 - NEW ANGLES - Creative Testing || Phase 1" at bounding box center [212, 230] width 218 height 11
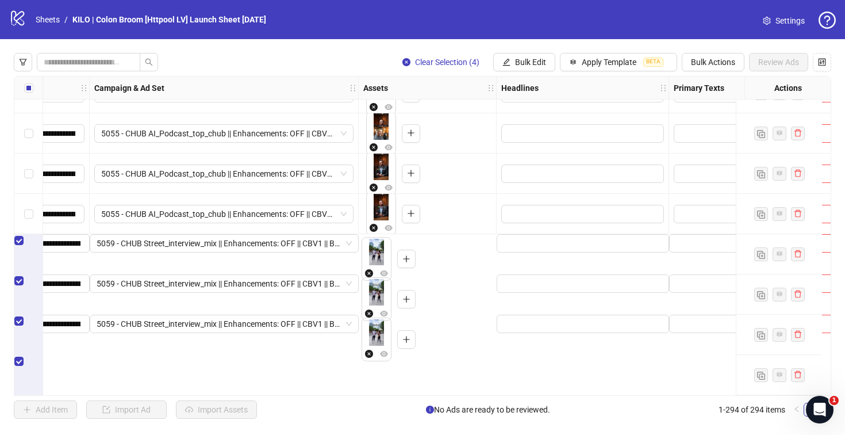
scroll to position [11401, 362]
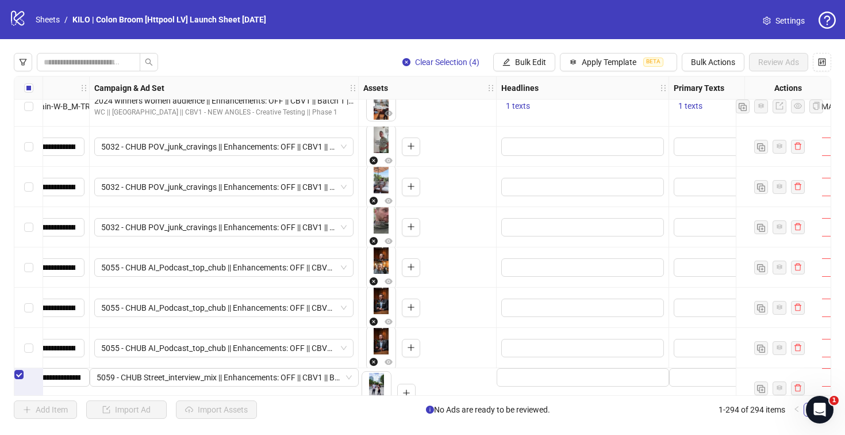
click at [28, 153] on div "Select row 285" at bounding box center [28, 146] width 29 height 40
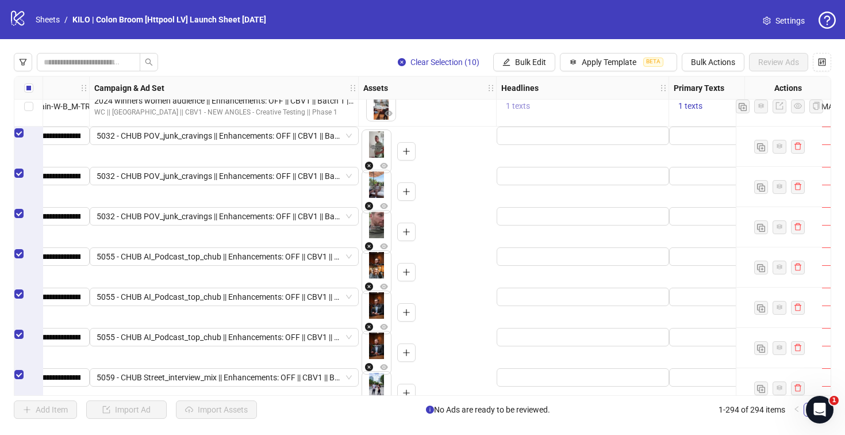
click at [523, 107] on span "1 texts" at bounding box center [518, 105] width 24 height 9
click at [640, 98] on div "Headline: Claim Your 65% Off [DATE]" at bounding box center [634, 97] width 95 height 25
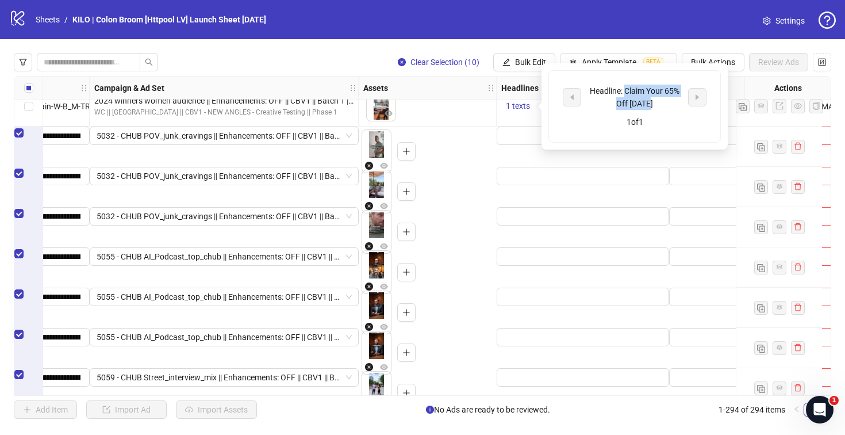
drag, startPoint x: 625, startPoint y: 89, endPoint x: 651, endPoint y: 101, distance: 28.0
click at [651, 101] on div "Headline: Claim Your 65% Off [DATE]" at bounding box center [634, 97] width 95 height 25
copy div "Claim Your 65% Off [DATE]"
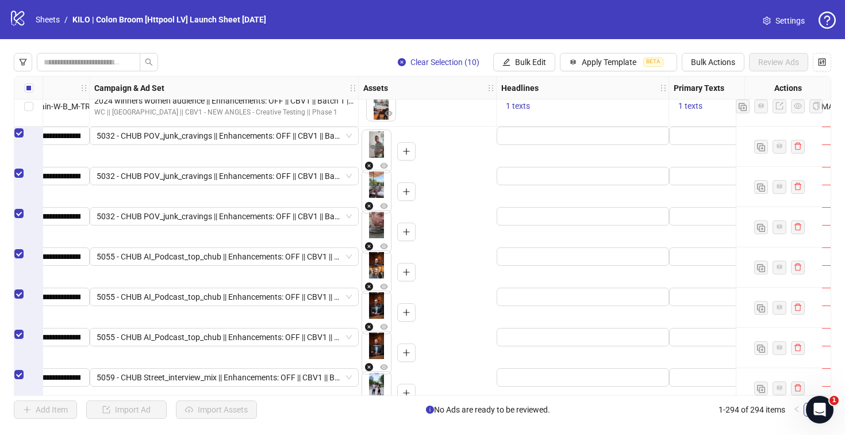
click at [467, 167] on div "To pick up a draggable item, press the space bar. While dragging, use the arrow…" at bounding box center [428, 187] width 138 height 40
click at [520, 62] on span "Bulk Edit" at bounding box center [530, 61] width 31 height 9
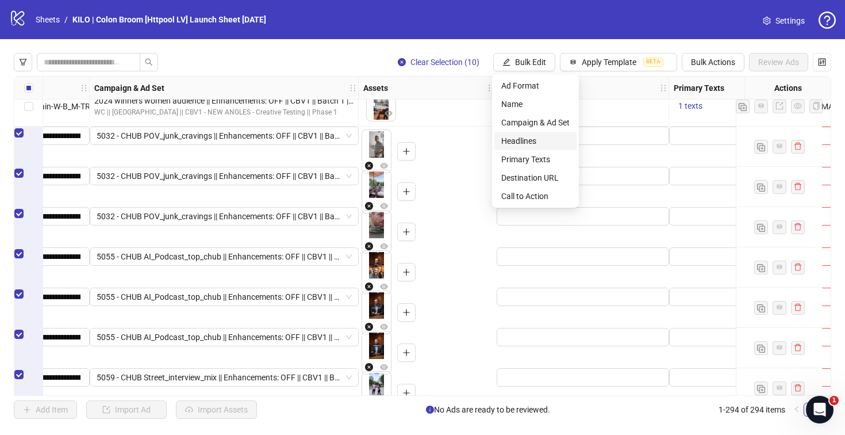
click at [512, 139] on span "Headlines" at bounding box center [535, 141] width 68 height 13
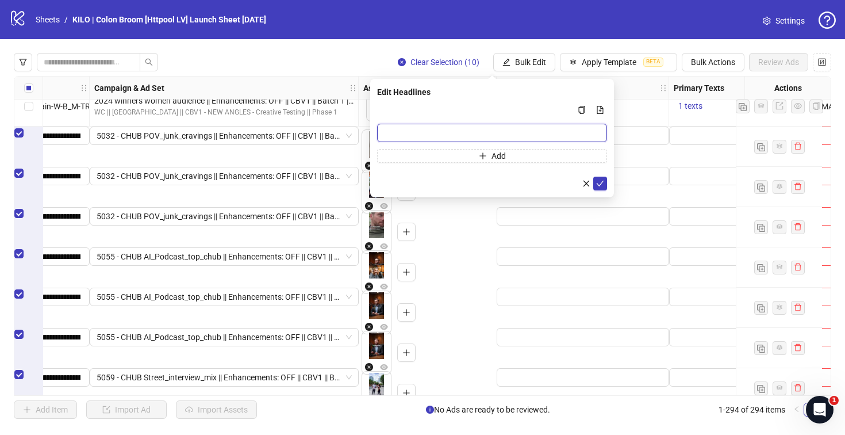
click at [404, 129] on input "Multi-input container - paste or copy values" at bounding box center [492, 133] width 230 height 18
paste input "**********"
type input "**********"
click at [602, 183] on icon "check" at bounding box center [600, 183] width 8 height 8
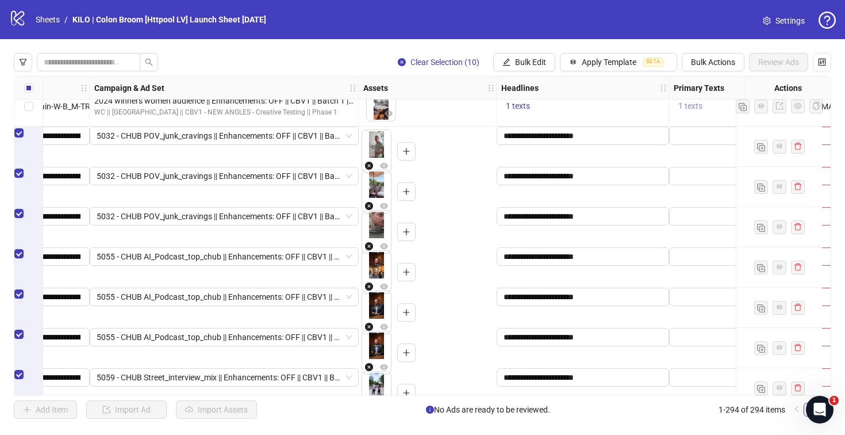
click at [688, 106] on span "1 texts" at bounding box center [690, 105] width 24 height 9
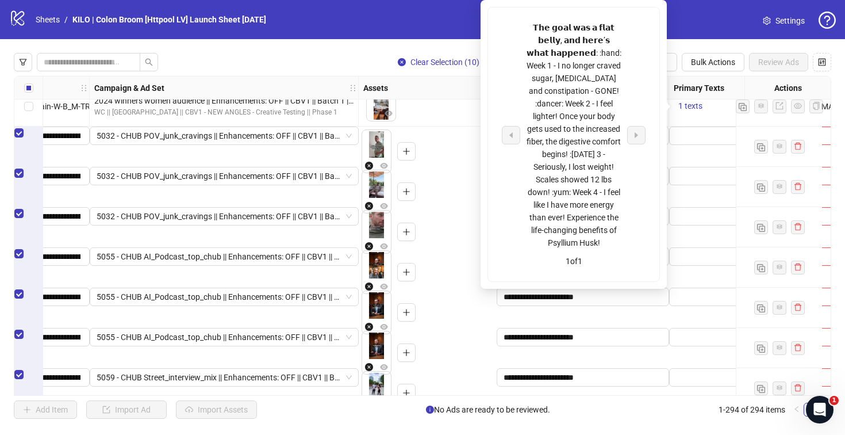
click at [464, 238] on div "To pick up a draggable item, press the space bar. While dragging, use the arrow…" at bounding box center [428, 231] width 138 height 49
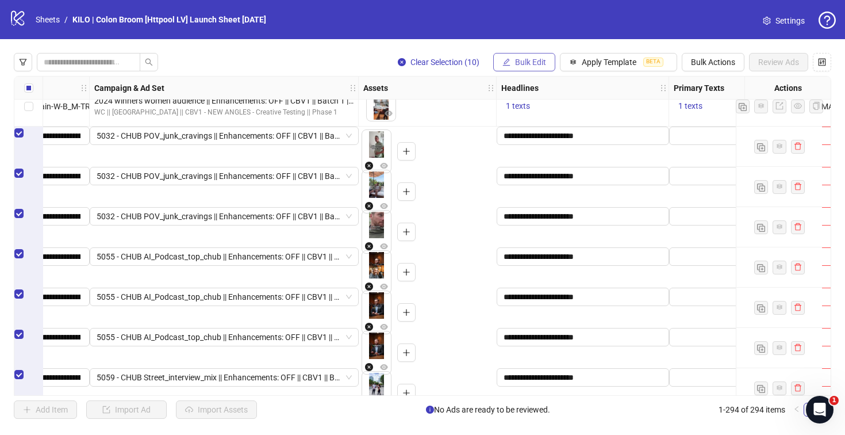
click at [541, 71] on button "Bulk Edit" at bounding box center [524, 62] width 62 height 18
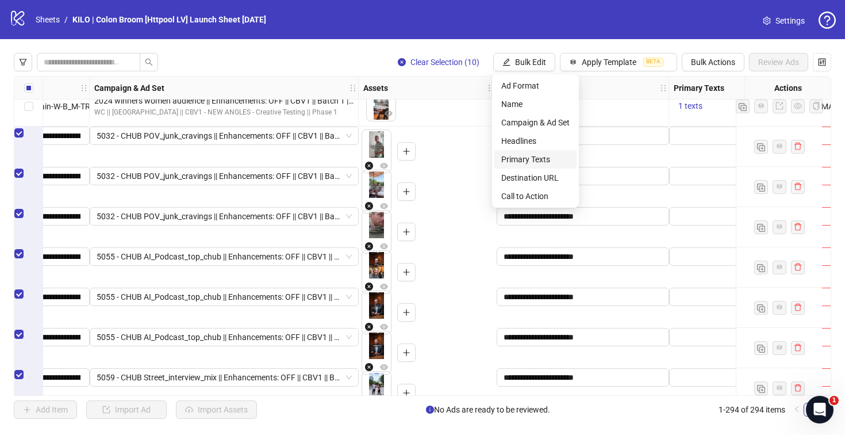
click at [507, 159] on span "Primary Texts" at bounding box center [535, 159] width 68 height 13
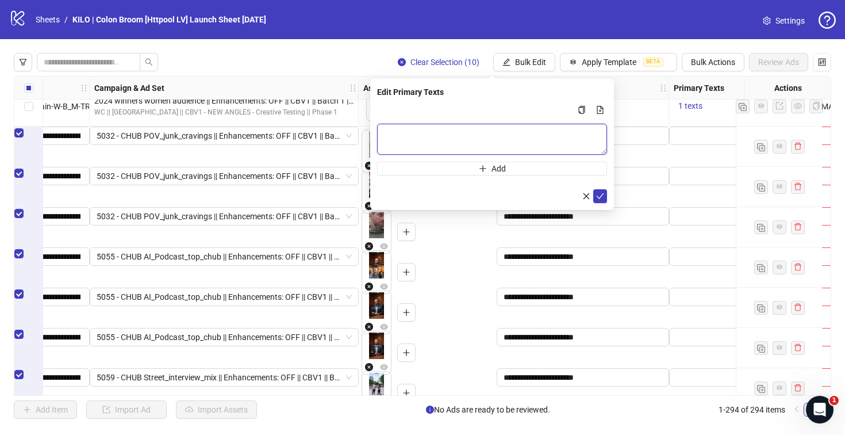
click at [403, 139] on textarea "Multi-text input container - paste or copy values" at bounding box center [492, 139] width 230 height 31
paste textarea "**********"
type textarea "**********"
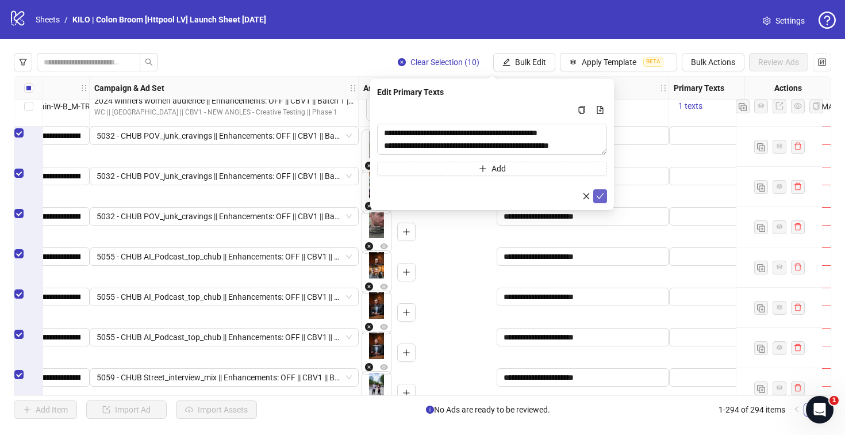
click at [597, 197] on icon "check" at bounding box center [600, 196] width 8 height 8
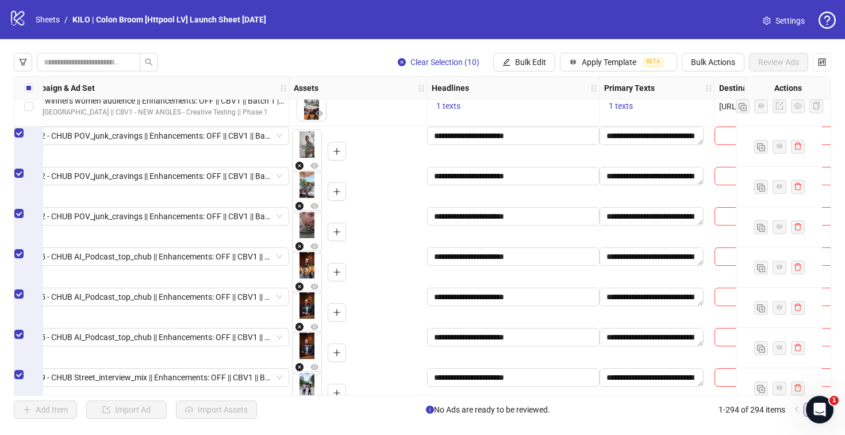
scroll to position [11401, 529]
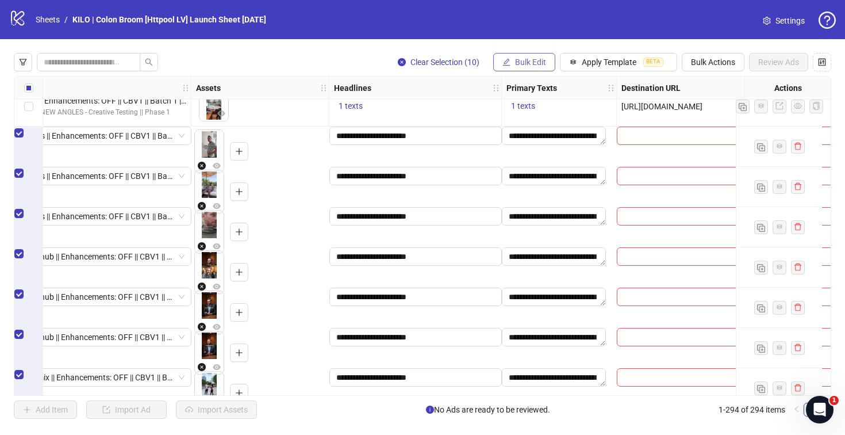
click at [544, 60] on span "Bulk Edit" at bounding box center [530, 61] width 31 height 9
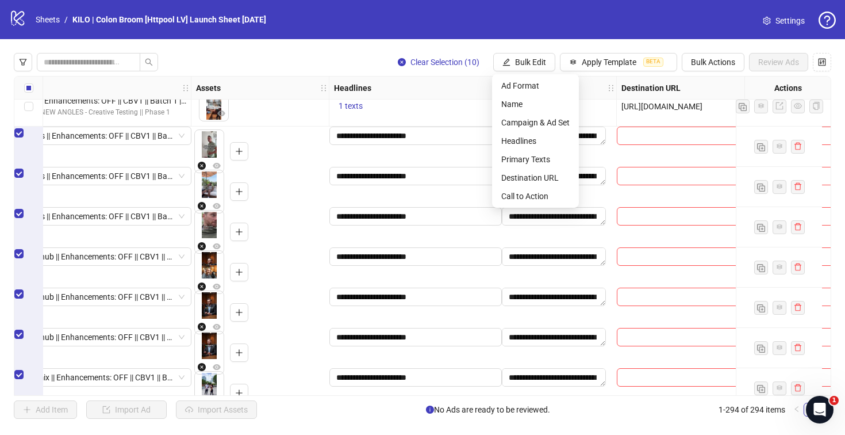
click at [661, 96] on div "Destination URL" at bounding box center [685, 87] width 137 height 23
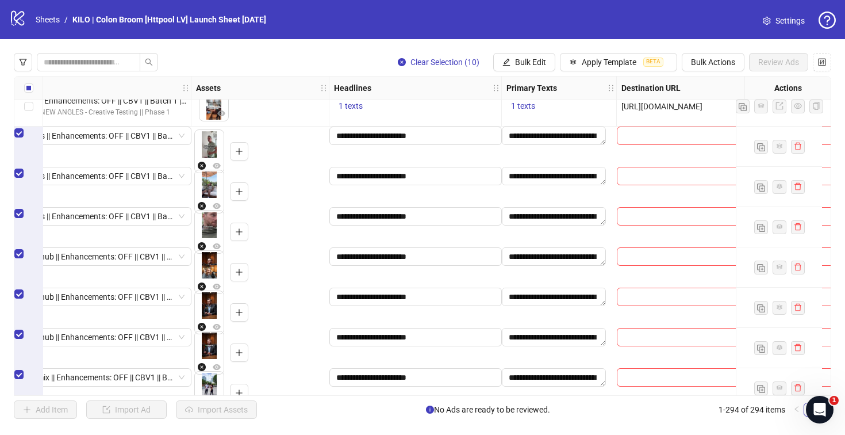
click at [658, 103] on span "[URL][DOMAIN_NAME]" at bounding box center [661, 106] width 81 height 9
copy span "[URL][DOMAIN_NAME]"
click at [528, 63] on span "Bulk Edit" at bounding box center [530, 61] width 31 height 9
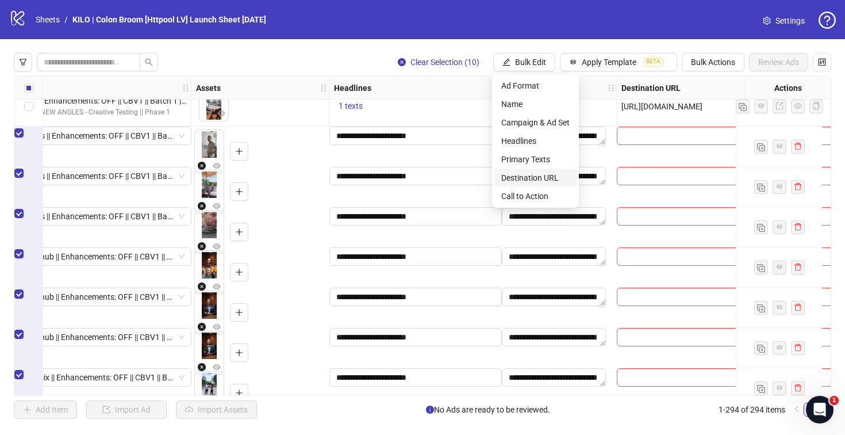
click at [519, 178] on span "Destination URL" at bounding box center [535, 177] width 68 height 13
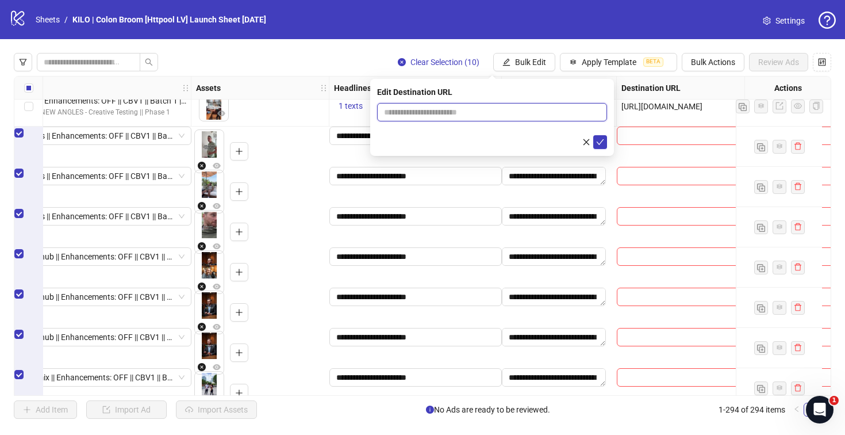
click at [408, 108] on input "text" at bounding box center [487, 112] width 207 height 13
paste input "**********"
type input "**********"
click at [596, 141] on icon "check" at bounding box center [600, 142] width 8 height 8
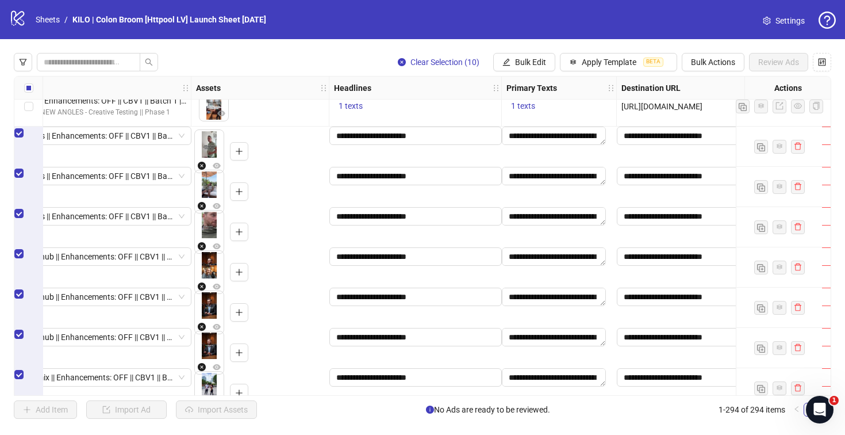
scroll to position [11401, 640]
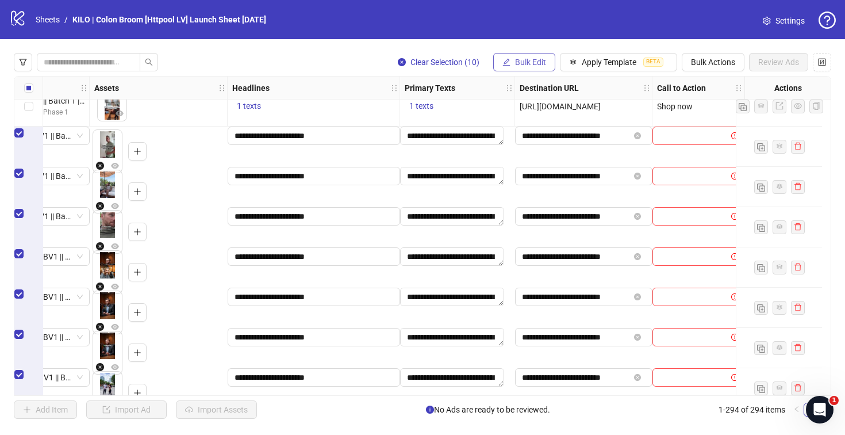
click at [532, 60] on span "Bulk Edit" at bounding box center [530, 61] width 31 height 9
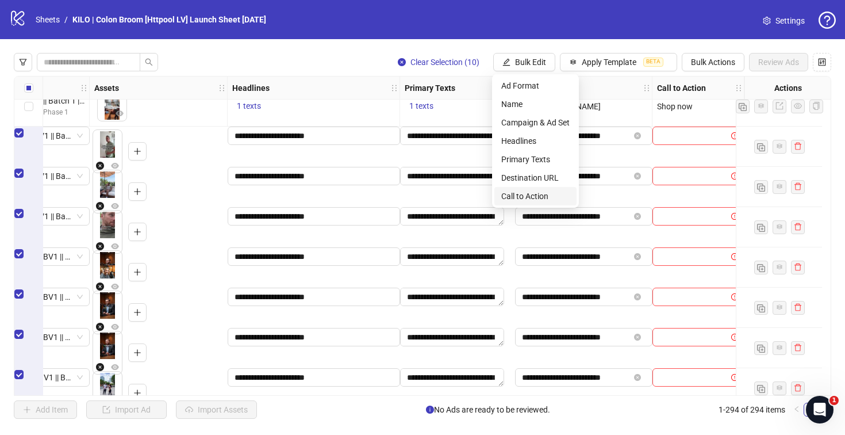
click at [529, 195] on span "Call to Action" at bounding box center [535, 196] width 68 height 13
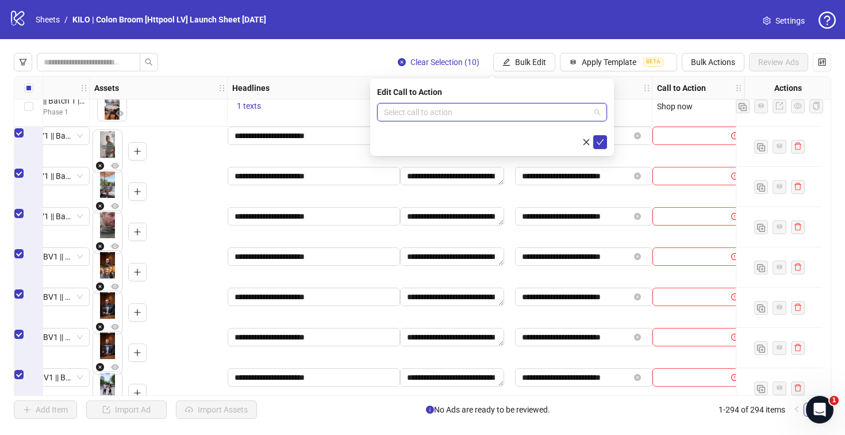
click at [462, 118] on input "search" at bounding box center [487, 111] width 206 height 17
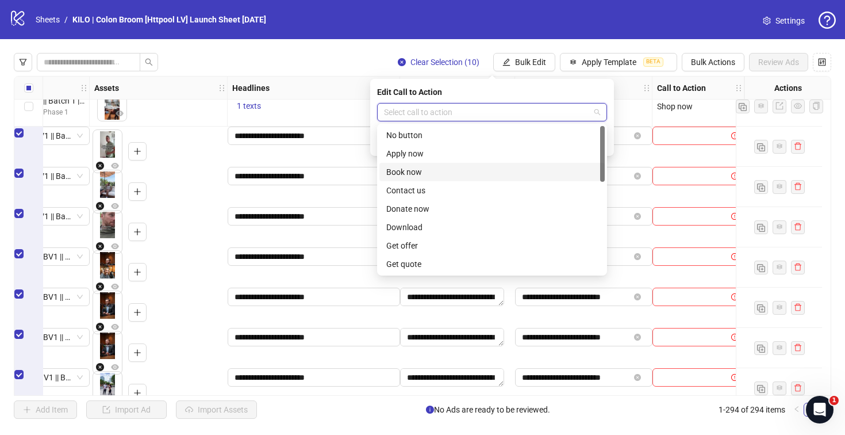
scroll to position [239, 0]
click at [437, 176] on div "Shop now" at bounding box center [492, 172] width 212 height 13
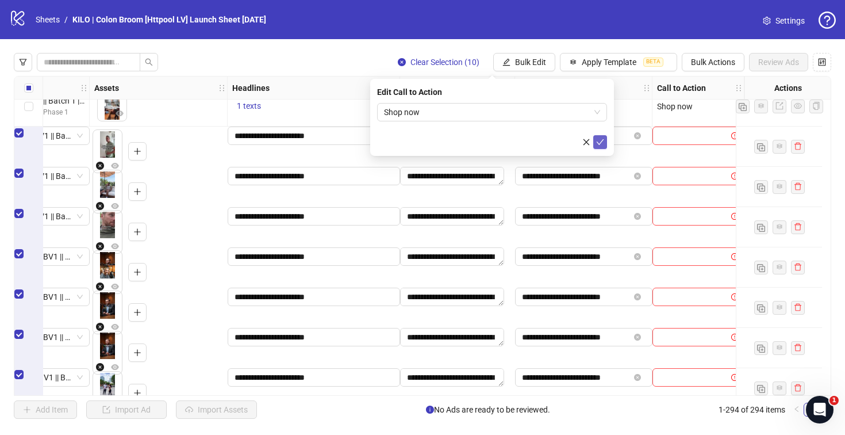
click at [597, 141] on icon "check" at bounding box center [600, 142] width 7 height 6
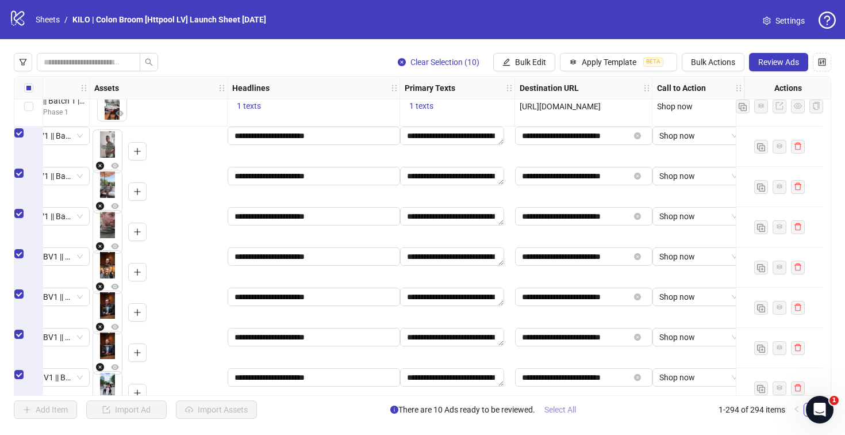
click at [581, 406] on button "Select All" at bounding box center [560, 409] width 50 height 18
click at [758, 58] on span "Review Ads" at bounding box center [778, 61] width 41 height 9
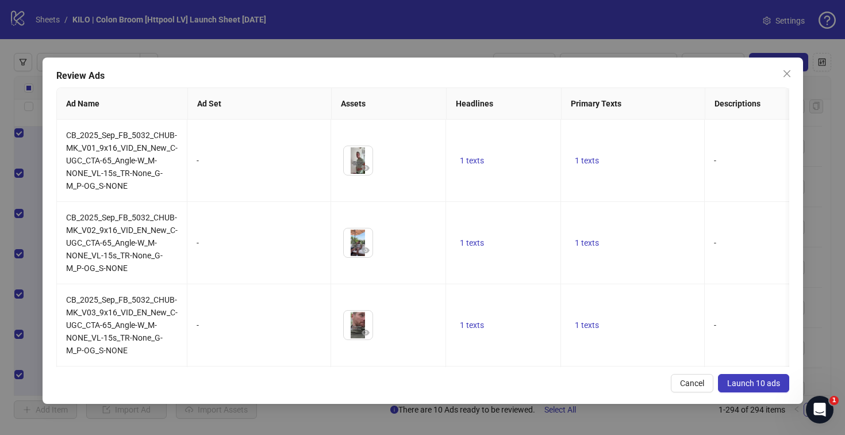
click at [727, 378] on button "Launch 10 ads" at bounding box center [753, 383] width 71 height 18
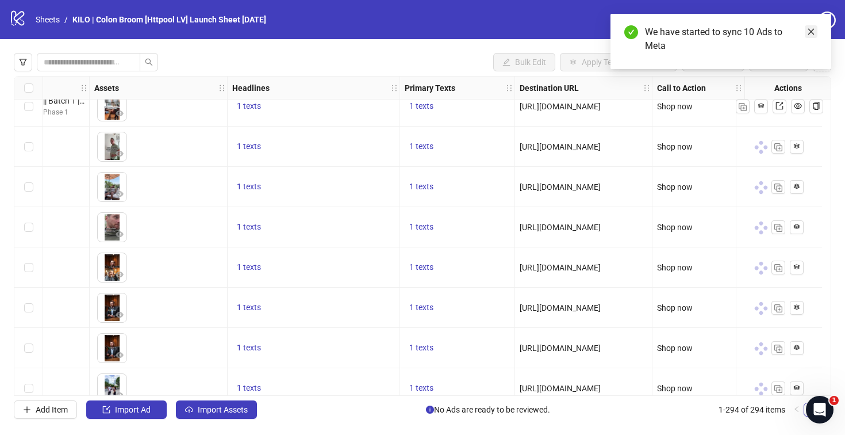
click at [807, 34] on icon "close" at bounding box center [811, 32] width 8 height 8
